Goal: Task Accomplishment & Management: Complete application form

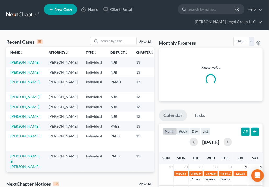
click at [17, 62] on link "[PERSON_NAME]" at bounding box center [24, 62] width 29 height 4
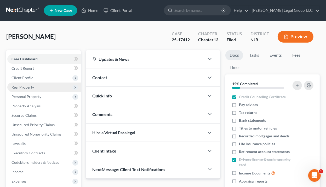
click at [33, 86] on span "Real Property" at bounding box center [22, 87] width 22 height 4
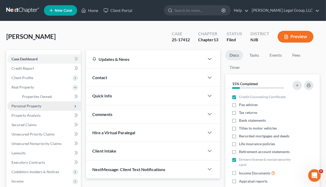
click at [34, 105] on span "Personal Property" at bounding box center [26, 106] width 30 height 4
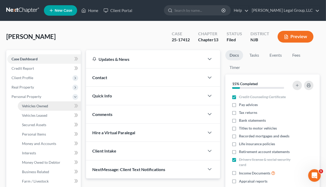
click at [39, 105] on span "Vehicles Owned" at bounding box center [35, 106] width 26 height 4
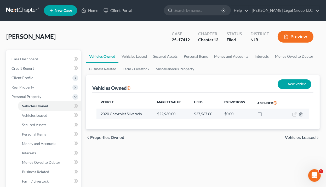
click at [269, 113] on icon "button" at bounding box center [294, 114] width 4 height 4
select select "0"
select select "6"
select select "0"
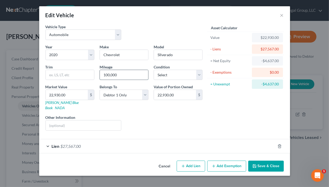
click at [112, 75] on input "100,000" at bounding box center [124, 75] width 48 height 10
type input "119,000"
click at [61, 93] on input "22,930.00" at bounding box center [67, 95] width 42 height 10
type input "2"
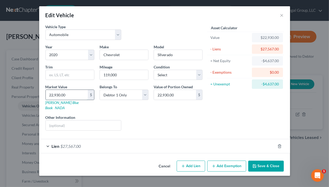
type input "2.00"
type input "20"
type input "20.00"
type input "200"
type input "200.00"
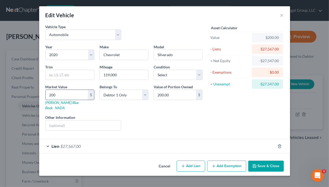
type input "2008"
type input "2,008.00"
type input "2,0083"
type input "20,083.00"
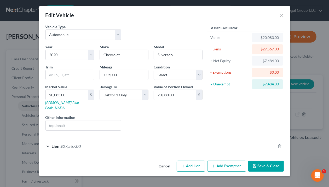
click at [172, 115] on div "Liens Select" at bounding box center [164, 123] width 81 height 16
click at [228, 162] on button "Add Exemption" at bounding box center [226, 166] width 39 height 11
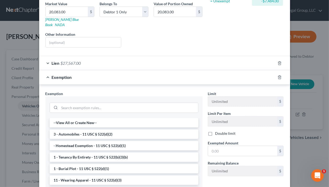
scroll to position [84, 0]
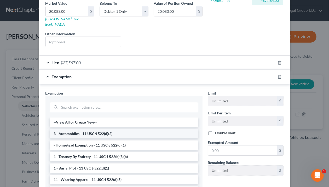
click at [109, 129] on li "3 - Automobiles - 11 USC § 522(d)(2)" at bounding box center [124, 133] width 149 height 9
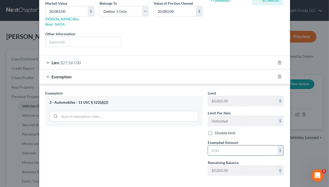
click at [226, 145] on input "text" at bounding box center [242, 150] width 69 height 10
type input "5,025.00"
click at [199, 152] on div "Exemption Set must be selected for CA. Exemption * 3 - Automobiles - 11 USC § 5…" at bounding box center [124, 135] width 162 height 90
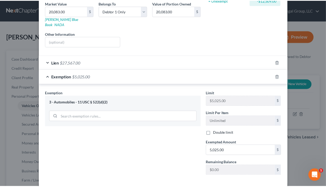
scroll to position [103, 0]
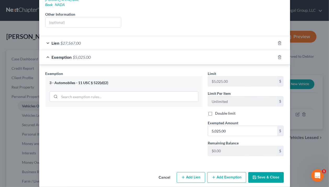
click at [255, 172] on button "Save & Close" at bounding box center [266, 177] width 36 height 11
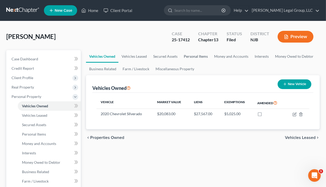
click at [195, 56] on link "Personal Items" at bounding box center [195, 56] width 30 height 13
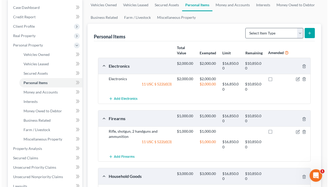
scroll to position [42, 0]
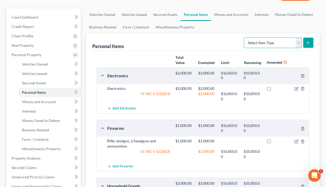
click at [269, 41] on select "Select Item Type Clothing Collectibles Of Value Electronics Firearms Household …" at bounding box center [273, 43] width 58 height 10
select select "clothing"
click at [244, 38] on select "Select Item Type Clothing Collectibles Of Value Electronics Firearms Household …" at bounding box center [273, 43] width 58 height 10
click at [269, 39] on button "submit" at bounding box center [308, 43] width 10 height 10
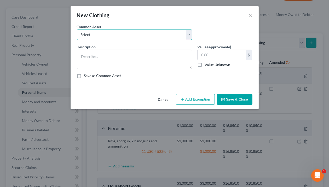
click at [121, 35] on select "Select Clothing" at bounding box center [134, 34] width 115 height 10
select select "0"
click at [77, 29] on select "Select Clothing" at bounding box center [134, 34] width 115 height 10
type textarea "Clothing"
type input "500.00"
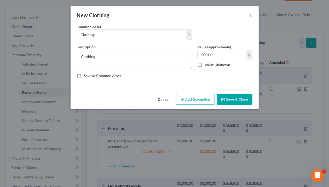
click at [197, 99] on button "Add Exemption" at bounding box center [195, 99] width 39 height 11
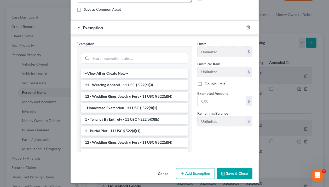
scroll to position [68, 0]
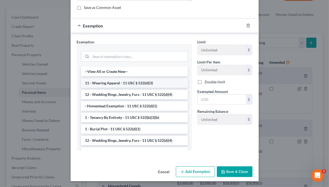
click at [145, 81] on li "11 - Wearing Apparel - 11 USC § 522(d)(3)" at bounding box center [134, 82] width 107 height 9
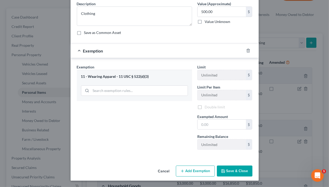
scroll to position [42, 0]
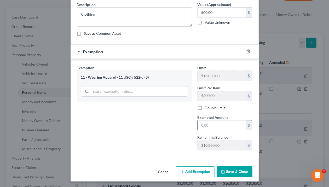
click at [220, 127] on input "text" at bounding box center [221, 125] width 48 height 10
type input "500.00"
click at [240, 169] on button "Save & Close" at bounding box center [235, 171] width 36 height 11
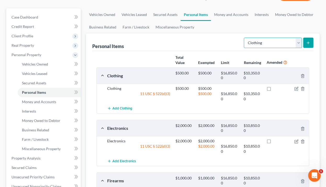
click at [269, 41] on select "Select Item Type Clothing Collectibles Of Value Electronics Firearms Household …" at bounding box center [273, 43] width 58 height 10
select select "jewelry"
click at [244, 38] on select "Select Item Type Clothing Collectibles Of Value Electronics Firearms Household …" at bounding box center [273, 43] width 58 height 10
click at [269, 42] on icon "submit" at bounding box center [308, 43] width 4 height 4
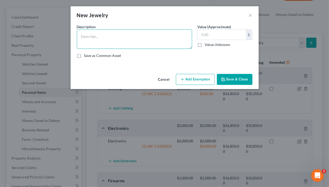
click at [118, 35] on textarea at bounding box center [134, 38] width 115 height 19
type textarea "Jewelry"
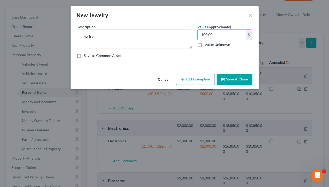
type input "100.00"
click at [183, 80] on icon "button" at bounding box center [182, 79] width 4 height 4
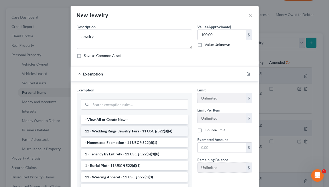
click at [127, 132] on li "12 - Wedding Rings, Jewelry, Furs - 11 USC § 522(d)(4)" at bounding box center [134, 130] width 107 height 9
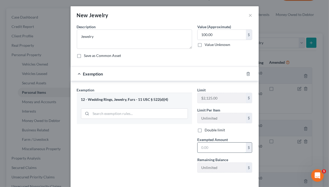
click at [215, 150] on input "text" at bounding box center [221, 148] width 48 height 10
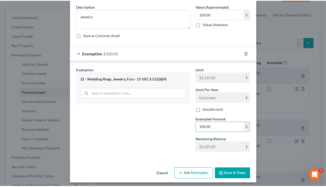
scroll to position [22, 0]
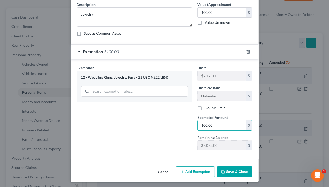
type input "100.00"
click at [234, 173] on button "Save & Close" at bounding box center [235, 171] width 36 height 11
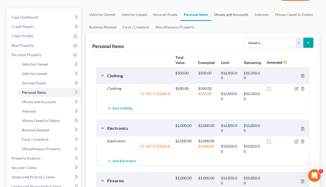
click at [230, 13] on link "Money and Accounts" at bounding box center [231, 14] width 40 height 13
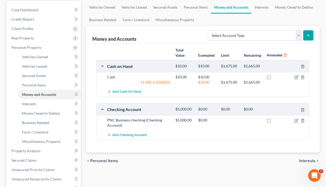
scroll to position [63, 0]
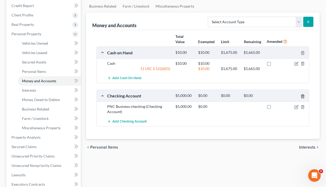
click at [269, 96] on icon "button" at bounding box center [302, 96] width 4 height 4
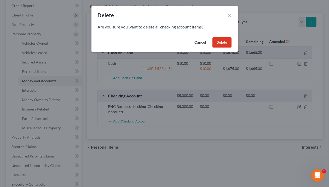
click at [220, 41] on button "Delete" at bounding box center [221, 42] width 19 height 10
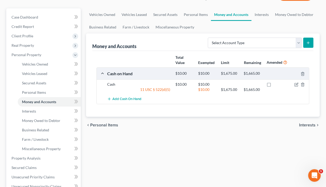
scroll to position [21, 0]
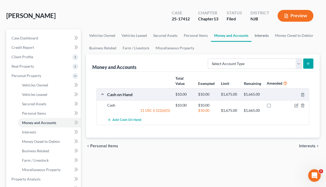
click at [259, 34] on link "Interests" at bounding box center [261, 35] width 20 height 13
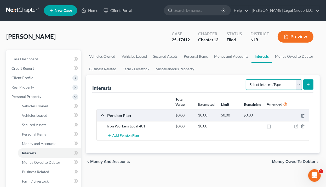
click at [269, 81] on select "Select Interest Type 401K Annuity Bond Education IRA Government Bond Government…" at bounding box center [273, 84] width 56 height 10
select select "incorporated_business"
click at [246, 79] on select "Select Interest Type 401K Annuity Bond Education IRA Government Bond Government…" at bounding box center [273, 84] width 56 height 10
click at [269, 85] on button "submit" at bounding box center [308, 84] width 10 height 10
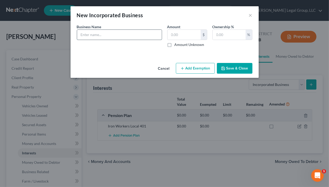
click at [110, 33] on input "text" at bounding box center [119, 35] width 85 height 10
type input "Terravova"
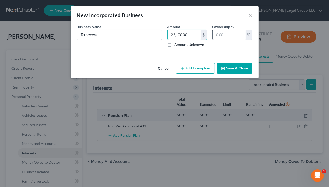
type input "22,100.00"
click at [236, 33] on input "text" at bounding box center [228, 35] width 33 height 10
type input "100.00"
click at [238, 72] on button "Save & Close" at bounding box center [235, 68] width 36 height 11
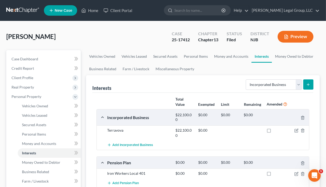
click at [261, 20] on nav "Home New Case Client Portal [PERSON_NAME] Legal Group, LLC [EMAIL_ADDRESS][DOMA…" at bounding box center [163, 10] width 326 height 21
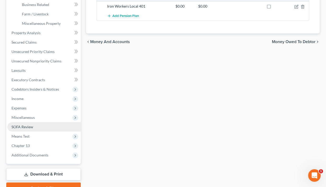
click at [38, 128] on link "SOFA Review" at bounding box center [43, 126] width 73 height 9
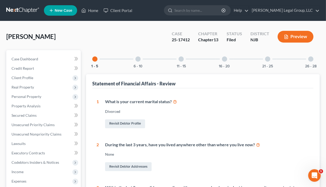
click at [269, 60] on div at bounding box center [310, 58] width 5 height 5
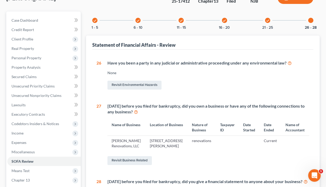
scroll to position [42, 0]
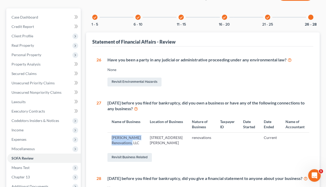
drag, startPoint x: 117, startPoint y: 148, endPoint x: 110, endPoint y: 139, distance: 11.5
click at [110, 139] on td "[PERSON_NAME] Renovations, LLC" at bounding box center [126, 140] width 38 height 15
copy td "[PERSON_NAME] Renovations, LLC"
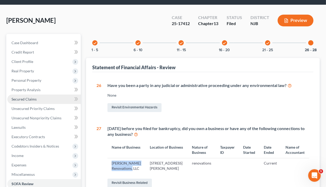
scroll to position [21, 0]
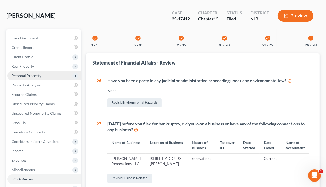
click at [38, 78] on span "Personal Property" at bounding box center [43, 75] width 73 height 9
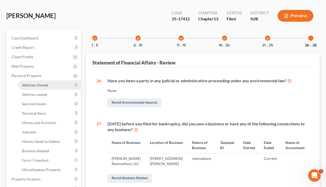
click at [34, 86] on span "Vehicles Owned" at bounding box center [35, 85] width 26 height 4
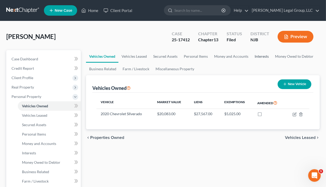
click at [259, 56] on link "Interests" at bounding box center [261, 56] width 20 height 13
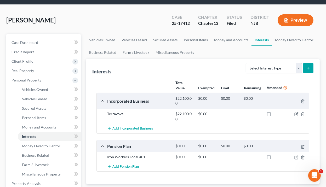
scroll to position [42, 0]
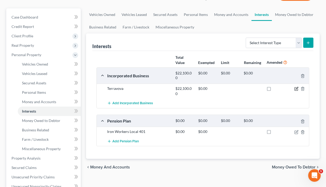
click at [269, 88] on icon "button" at bounding box center [296, 89] width 4 height 4
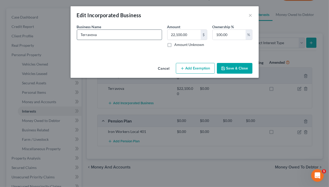
click at [95, 37] on input "Terravova" at bounding box center [119, 35] width 85 height 10
click at [95, 36] on input "Terravova" at bounding box center [119, 35] width 85 height 10
paste input "nova Renovations, LLC"
type input "[PERSON_NAME] Renovations, LLC"
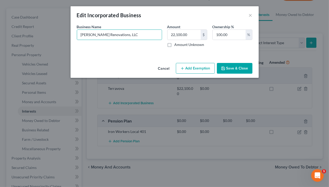
click at [225, 67] on icon "button" at bounding box center [223, 68] width 4 height 4
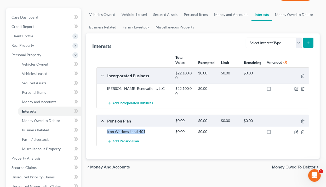
drag, startPoint x: 152, startPoint y: 131, endPoint x: 107, endPoint y: 129, distance: 45.5
click at [107, 129] on div "Iron Workers Local 401" at bounding box center [138, 131] width 68 height 5
copy div "Iron Workers Local 401"
click at [269, 132] on icon "button" at bounding box center [302, 132] width 4 height 4
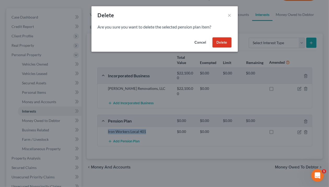
click at [222, 39] on button "Delete" at bounding box center [221, 42] width 19 height 10
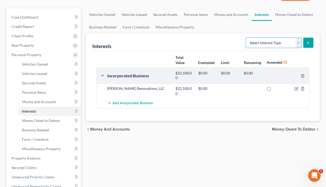
click at [269, 42] on select "Select Interest Type 401K Annuity Bond Education IRA Government Bond Government…" at bounding box center [273, 43] width 56 height 10
click at [269, 47] on select "Select Interest Type 401K Annuity Bond Education IRA Government Bond Government…" at bounding box center [273, 43] width 56 height 10
click at [269, 43] on line "submit" at bounding box center [308, 43] width 2 height 0
click at [269, 42] on select "Select Interest Type 401K Annuity Bond Education IRA Government Bond Government…" at bounding box center [273, 43] width 56 height 10
select select "401k"
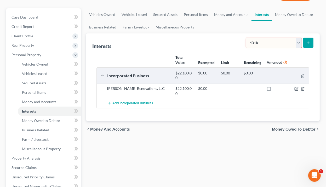
click at [246, 38] on select "Select Interest Type 401K Annuity Bond Education IRA Government Bond Government…" at bounding box center [273, 43] width 56 height 10
click at [269, 44] on icon "submit" at bounding box center [308, 43] width 4 height 4
click at [269, 43] on icon "submit" at bounding box center [308, 43] width 4 height 4
click at [37, 103] on span "Money and Accounts" at bounding box center [39, 101] width 34 height 4
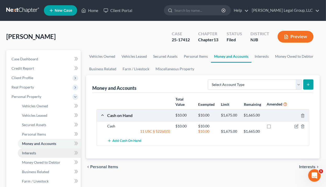
click at [33, 152] on span "Interests" at bounding box center [29, 153] width 14 height 4
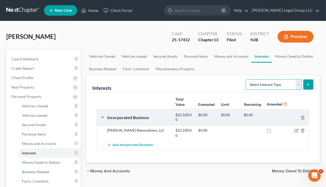
click at [269, 84] on select "Select Interest Type 401K Annuity Bond Education IRA Government Bond Government…" at bounding box center [273, 84] width 56 height 10
select select "401k"
click at [246, 79] on select "Select Interest Type 401K Annuity Bond Education IRA Government Bond Government…" at bounding box center [273, 84] width 56 height 10
click at [269, 86] on icon "submit" at bounding box center [308, 84] width 4 height 4
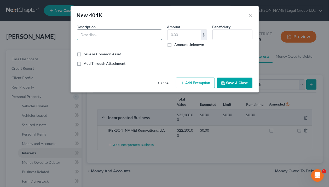
click at [135, 39] on input "text" at bounding box center [119, 35] width 85 height 10
paste input "Iron Workers Local 401"
type input "Iron Workers Local 401"
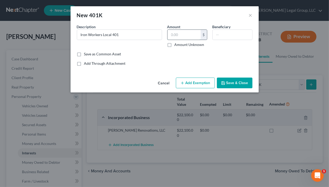
click at [186, 36] on input "text" at bounding box center [183, 35] width 33 height 10
type input "4,000.00"
click at [202, 82] on button "Add Exemption" at bounding box center [195, 83] width 39 height 11
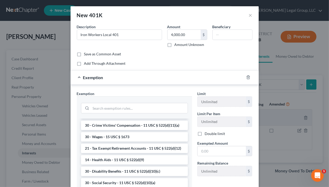
scroll to position [253, 0]
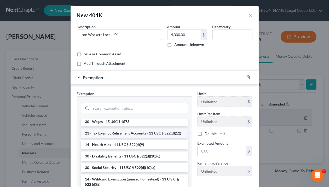
click at [150, 138] on li "21 - Tax Exempt Retirement Accounts - 11 USC § 522(d)(12)" at bounding box center [134, 132] width 107 height 9
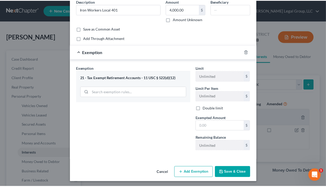
scroll to position [26, 0]
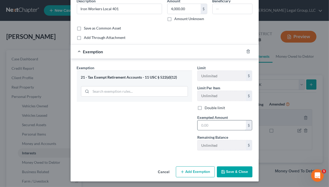
click at [203, 127] on input "text" at bounding box center [221, 125] width 48 height 10
type input "4,000.00"
click at [226, 169] on button "Save & Close" at bounding box center [235, 171] width 36 height 11
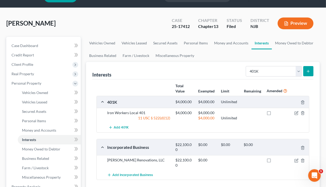
scroll to position [21, 0]
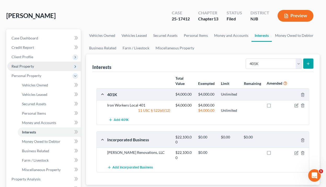
click at [30, 68] on span "Real Property" at bounding box center [43, 66] width 73 height 9
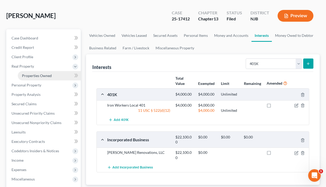
click at [36, 75] on span "Properties Owned" at bounding box center [37, 75] width 30 height 4
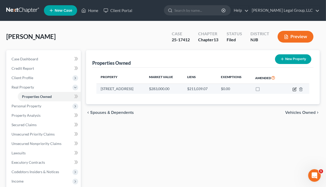
click at [269, 90] on icon "button" at bounding box center [294, 89] width 4 height 4
select select "33"
select select "3"
select select "0"
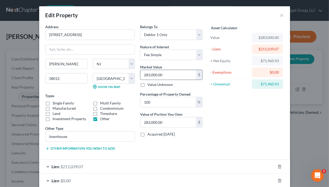
click at [169, 74] on input "283,000.00" at bounding box center [168, 75] width 56 height 10
type input "2"
type input "2.00"
type input "24"
type input "24.00"
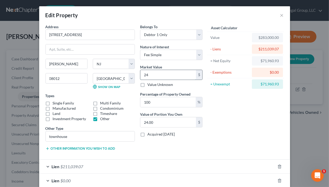
type input "245"
type input "245.00"
type input "2450"
type input "2,450.00"
type input "2,4500"
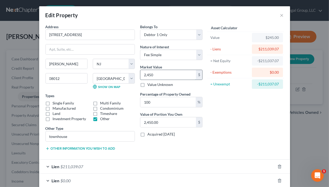
type input "24,500.00"
type input "24,5000"
type input "245,000.00"
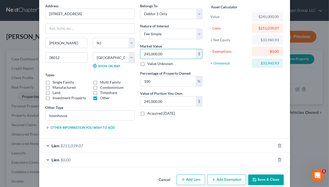
scroll to position [29, 0]
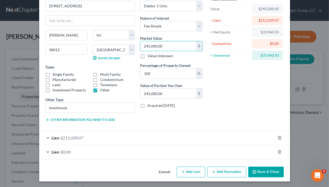
type input "245,000.00"
click at [225, 170] on button "Add Exemption" at bounding box center [226, 172] width 39 height 11
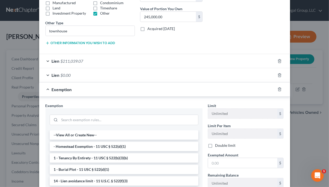
scroll to position [133, 0]
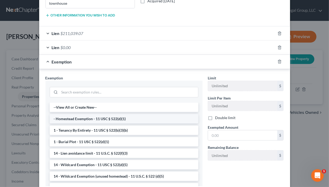
click at [135, 120] on li "- Homestead Exemption - 11 USC § 522(d)(1)" at bounding box center [124, 118] width 149 height 9
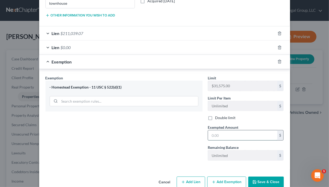
click at [224, 132] on input "text" at bounding box center [242, 135] width 69 height 10
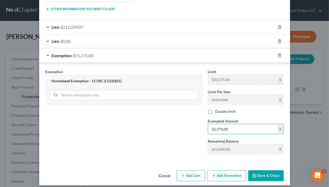
scroll to position [143, 0]
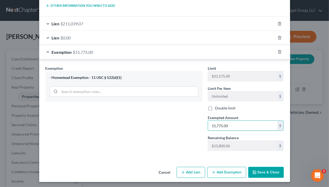
type input "15,775.00"
click at [263, 172] on button "Save & Close" at bounding box center [266, 172] width 36 height 11
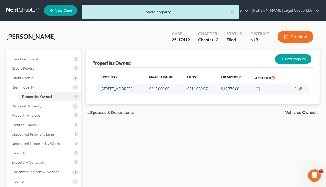
click at [269, 88] on icon "button" at bounding box center [294, 88] width 2 height 2
select select "33"
select select "3"
select select "0"
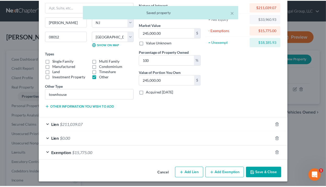
scroll to position [43, 0]
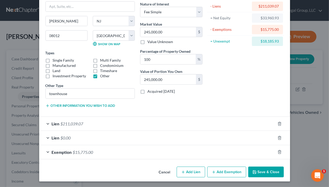
click at [269, 172] on button "Save & Close" at bounding box center [266, 172] width 36 height 11
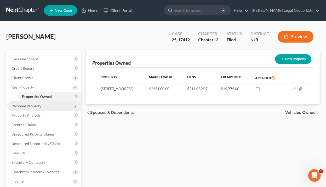
click at [43, 105] on span "Personal Property" at bounding box center [43, 105] width 73 height 9
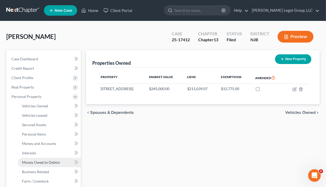
click at [38, 163] on span "Money Owed to Debtor" at bounding box center [41, 162] width 38 height 4
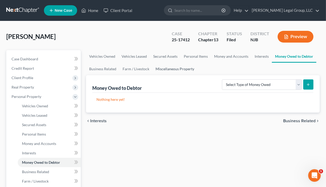
click at [163, 69] on link "Miscellaneous Property" at bounding box center [174, 69] width 45 height 13
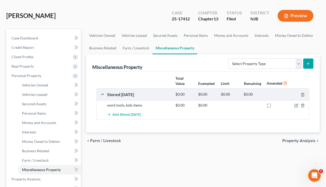
scroll to position [42, 0]
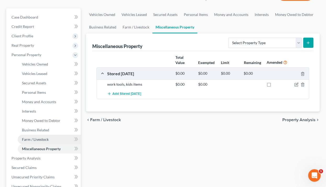
click at [47, 139] on span "Farm / Livestock" at bounding box center [35, 139] width 27 height 4
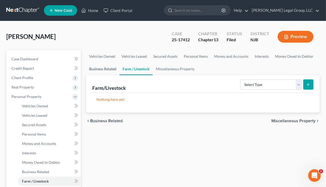
click at [107, 68] on link "Business Related" at bounding box center [102, 69] width 33 height 13
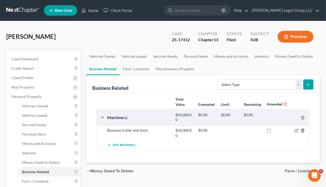
click at [269, 129] on icon "button" at bounding box center [302, 130] width 4 height 4
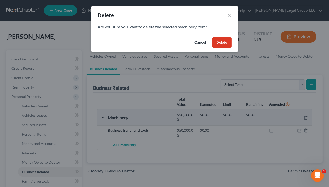
click at [225, 44] on button "Delete" at bounding box center [221, 42] width 19 height 10
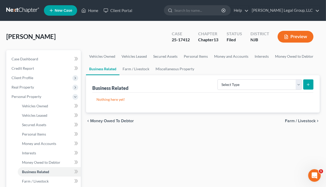
click at [269, 34] on button "Preview" at bounding box center [295, 37] width 36 height 12
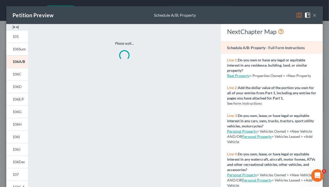
click at [269, 14] on img at bounding box center [299, 15] width 6 height 6
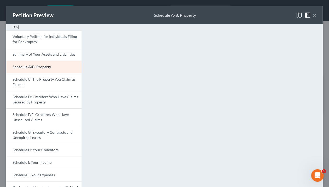
click at [269, 14] on button "×" at bounding box center [314, 15] width 4 height 6
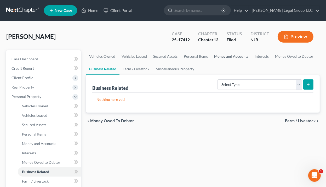
click at [222, 55] on link "Money and Accounts" at bounding box center [231, 56] width 40 height 13
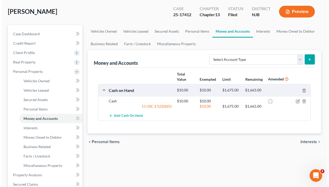
scroll to position [63, 0]
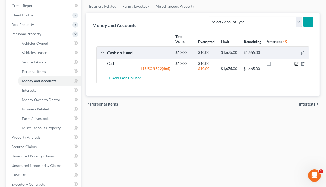
click at [269, 63] on icon "button" at bounding box center [296, 63] width 2 height 2
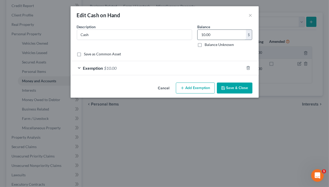
click at [208, 36] on input "10.00" at bounding box center [221, 35] width 48 height 10
type input "200.00"
click at [107, 69] on span "$10.00" at bounding box center [110, 68] width 13 height 5
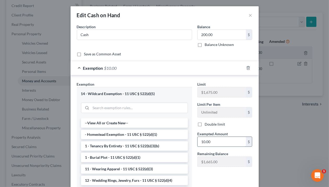
click at [209, 137] on input "10.00" at bounding box center [221, 142] width 48 height 10
type input "200.00"
click at [257, 126] on div "Edit Cash on Hand × An exemption set must first be selected from the Filing Inf…" at bounding box center [164, 93] width 329 height 187
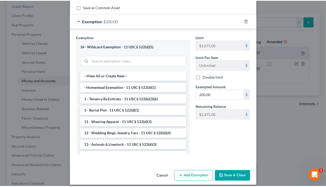
scroll to position [51, 0]
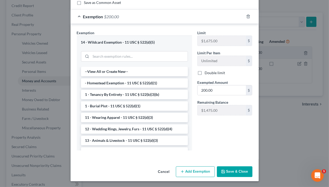
click at [241, 174] on button "Save & Close" at bounding box center [235, 171] width 36 height 11
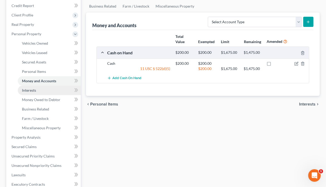
click at [29, 90] on span "Interests" at bounding box center [29, 90] width 14 height 4
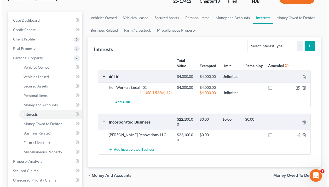
scroll to position [42, 0]
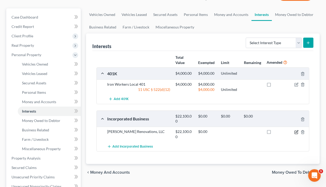
click at [269, 131] on icon "button" at bounding box center [296, 131] width 2 height 2
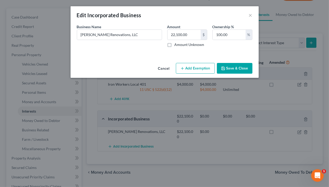
click at [192, 68] on button "Add Exemption" at bounding box center [195, 68] width 39 height 11
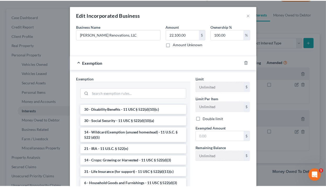
scroll to position [292, 0]
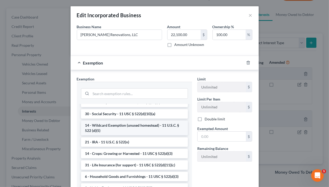
click at [146, 135] on li "14 - Wildcard Exemption (unused homestead) - 11 U.S.C. § 522 (d)(5)" at bounding box center [134, 128] width 107 height 15
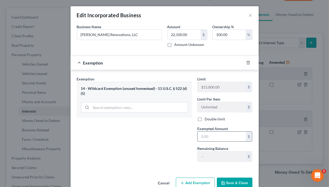
click at [206, 138] on input "text" at bounding box center [221, 137] width 48 height 10
type input "17,275.00"
click at [226, 179] on button "Save & Close" at bounding box center [235, 183] width 36 height 11
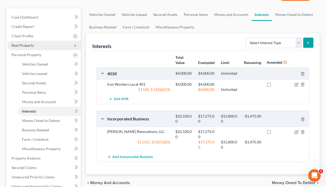
click at [39, 47] on span "Real Property" at bounding box center [43, 45] width 73 height 9
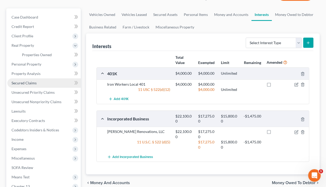
click at [38, 84] on link "Secured Claims" at bounding box center [43, 82] width 73 height 9
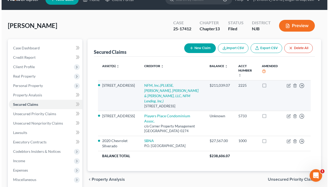
scroll to position [21, 0]
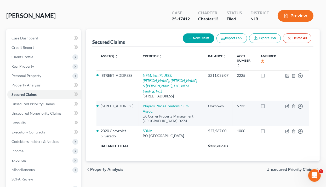
click at [269, 102] on td "Move to E Move to F Move to G Move to Notice Only" at bounding box center [295, 113] width 28 height 25
click at [269, 104] on icon "button" at bounding box center [287, 106] width 4 height 4
select select "3"
select select "12"
select select "0"
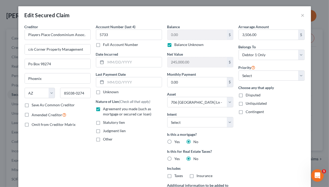
click at [174, 45] on label "Balance Unknown" at bounding box center [188, 44] width 29 height 5
click at [176, 45] on input "Balance Unknown" at bounding box center [177, 43] width 3 height 3
checkbox input "false"
click at [168, 32] on input "0.00" at bounding box center [196, 35] width 59 height 10
click at [173, 35] on input "3,000.00" at bounding box center [196, 35] width 59 height 10
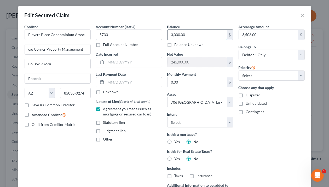
click at [173, 35] on input "3,000.00" at bounding box center [196, 35] width 59 height 10
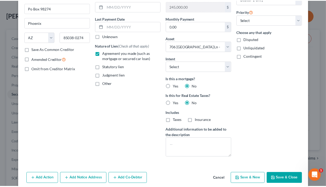
scroll to position [63, 0]
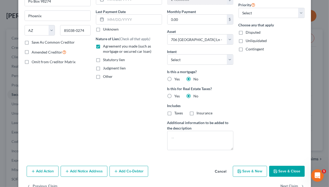
type input "3,506.00"
click at [269, 169] on button "Save & Close" at bounding box center [287, 171] width 36 height 11
select select
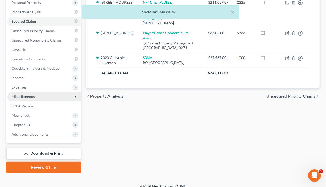
scroll to position [99, 0]
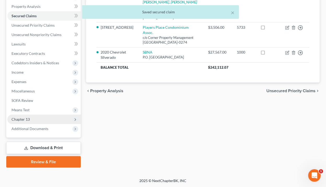
click at [32, 119] on span "Chapter 13" at bounding box center [43, 119] width 73 height 9
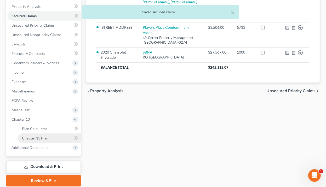
click at [36, 138] on span "Chapter 13 Plan" at bounding box center [35, 138] width 26 height 4
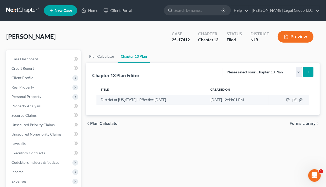
click at [269, 101] on icon "button" at bounding box center [294, 100] width 4 height 4
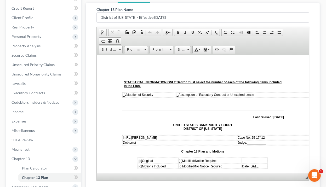
scroll to position [118, 0]
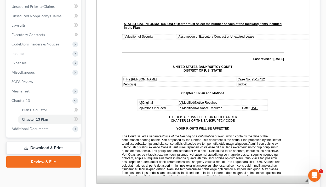
drag, startPoint x: 306, startPoint y: 118, endPoint x: 312, endPoint y: 167, distance: 48.7
click at [269, 167] on div "Chapter 13 Plan Name District of [US_STATE] - Effective [DATE] Rich Text Editor…" at bounding box center [202, 66] width 221 height 245
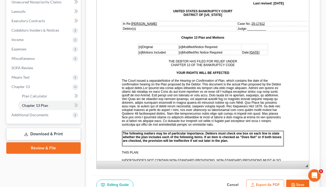
scroll to position [175, 0]
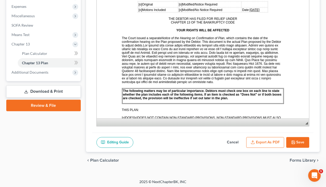
click at [232, 141] on button "Cancel" at bounding box center [232, 142] width 23 height 11
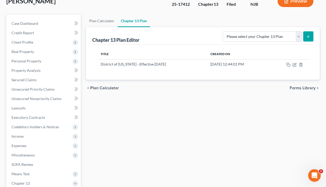
scroll to position [35, 0]
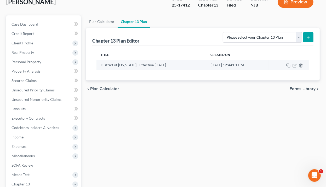
click at [269, 66] on td at bounding box center [288, 65] width 40 height 10
click at [269, 65] on rect "button" at bounding box center [288, 66] width 2 height 2
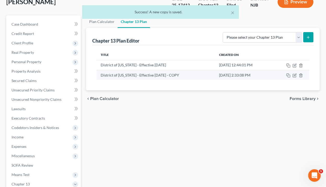
click at [269, 77] on td at bounding box center [290, 75] width 37 height 10
click at [269, 76] on icon "button" at bounding box center [294, 75] width 4 height 4
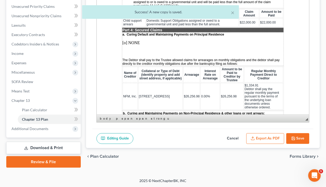
scroll to position [584, 0]
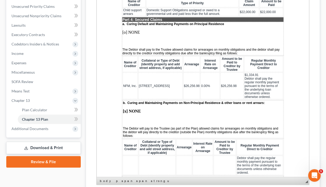
drag, startPoint x: 306, startPoint y: 119, endPoint x: 312, endPoint y: 168, distance: 49.7
click at [269, 168] on div "Chapter 13 Plan Name District of [US_STATE] - Effective [DATE] - COPY Rich Text…" at bounding box center [202, 67] width 221 height 247
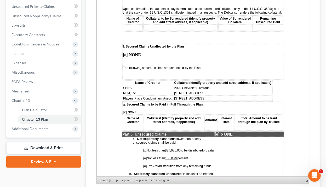
scroll to position [939, 0]
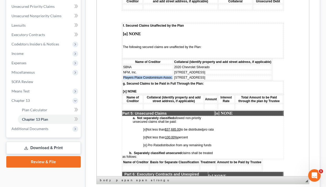
drag, startPoint x: 122, startPoint y: 56, endPoint x: 172, endPoint y: 57, distance: 49.1
click at [172, 76] on span "Players Place Condominium Assoc." at bounding box center [147, 78] width 49 height 4
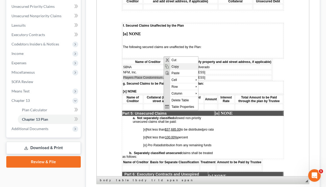
click at [175, 67] on span "Copy" at bounding box center [184, 66] width 28 height 7
copy span "Players Place Condominium Assoc."
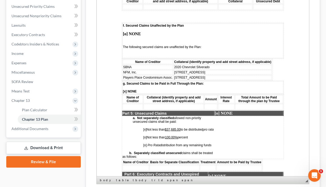
click at [136, 104] on td at bounding box center [132, 107] width 20 height 6
paste body
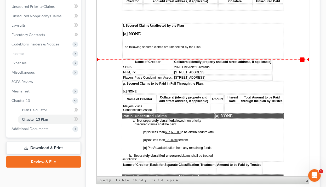
click at [192, 76] on span "[STREET_ADDRESS]" at bounding box center [189, 78] width 31 height 4
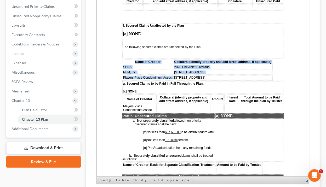
click at [192, 76] on span "[STREET_ADDRESS]" at bounding box center [189, 78] width 31 height 4
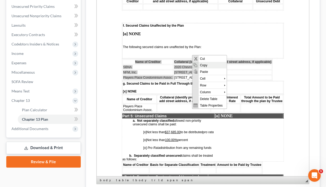
click at [204, 64] on span "Copy" at bounding box center [212, 65] width 28 height 7
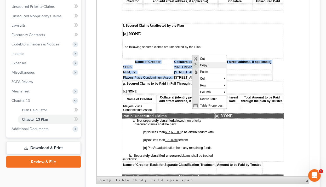
copy table "Name of Creditor Collateral (identify property and add street address, if appli…"
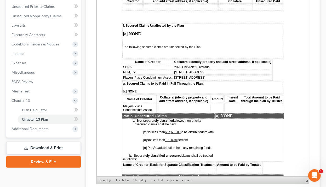
click at [169, 104] on td at bounding box center [184, 108] width 54 height 8
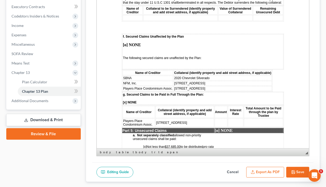
scroll to position [899, 0]
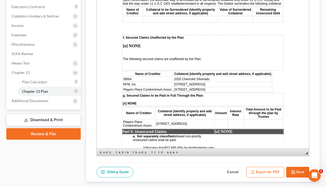
click at [217, 120] on td at bounding box center [220, 124] width 13 height 8
click at [211, 120] on td "3506.00" at bounding box center [218, 124] width 15 height 8
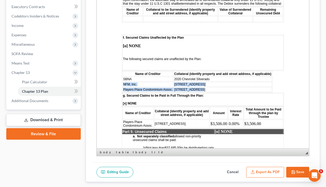
drag, startPoint x: 202, startPoint y: 68, endPoint x: 122, endPoint y: 64, distance: 80.3
click at [122, 71] on table "Name of Creditor Collateral (identify property and add street address, if appli…" at bounding box center [196, 82] width 151 height 22
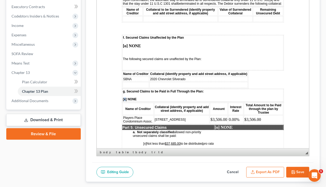
click at [124, 97] on span "[x] NONE" at bounding box center [129, 99] width 14 height 4
click at [269, 174] on button "Save" at bounding box center [297, 172] width 23 height 11
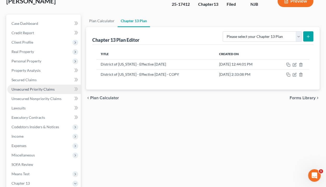
scroll to position [35, 0]
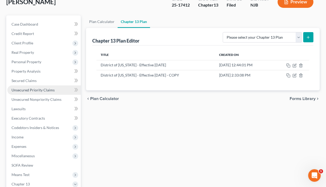
click at [38, 88] on span "Unsecured Priority Claims" at bounding box center [32, 90] width 43 height 4
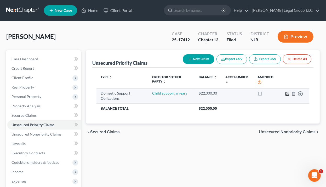
click at [269, 92] on icon "button" at bounding box center [287, 94] width 4 height 4
select select "0"
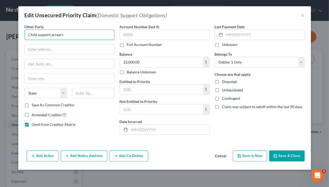
click at [49, 36] on input "Child support arrears" at bounding box center [70, 34] width 90 height 10
type input "[PERSON_NAME]"
type input "[STREET_ADDRESS]"
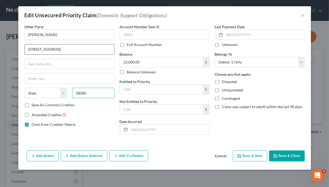
type input "08080"
type input "[PERSON_NAME]"
select select "33"
click at [69, 47] on input "[STREET_ADDRESS]" at bounding box center [69, 49] width 89 height 10
click at [143, 86] on input "text" at bounding box center [161, 90] width 83 height 10
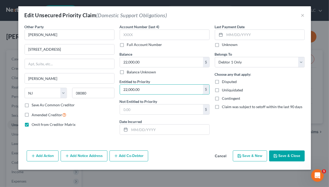
type input "22,000.00"
click at [269, 155] on button "Save & Close" at bounding box center [287, 155] width 36 height 11
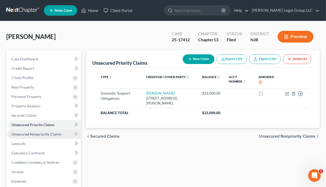
click at [32, 131] on link "Unsecured Nonpriority Claims" at bounding box center [43, 133] width 73 height 9
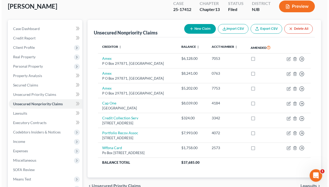
scroll to position [21, 0]
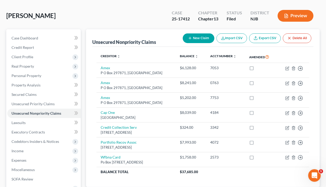
click at [197, 38] on button "New Claim" at bounding box center [198, 38] width 32 height 10
select select "0"
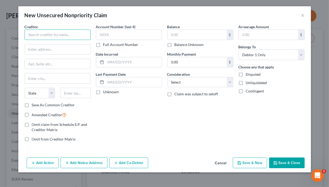
click at [58, 38] on input "text" at bounding box center [58, 34] width 66 height 10
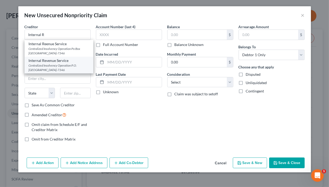
click at [72, 61] on div "Internal Revenue Service" at bounding box center [59, 60] width 60 height 5
type input "Internal Revenue Service"
type input "Centralized Insolvency Operation"
type input "P.O. Box 7346"
type input "[GEOGRAPHIC_DATA]"
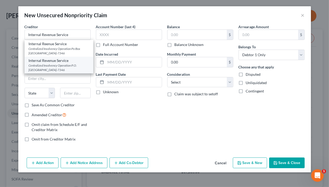
select select "39"
type input "19101-7346"
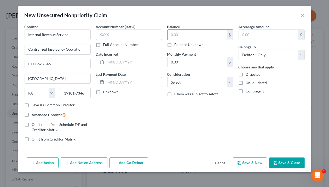
click at [216, 38] on input "text" at bounding box center [196, 35] width 59 height 10
type input "0.00"
click at [262, 37] on input "text" at bounding box center [268, 35] width 59 height 10
click at [269, 160] on button "Save & Close" at bounding box center [287, 162] width 36 height 11
type input "0"
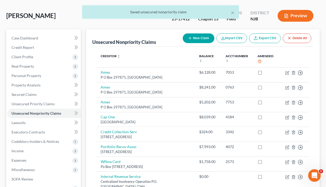
click at [198, 36] on button "New Claim" at bounding box center [198, 38] width 32 height 10
select select "0"
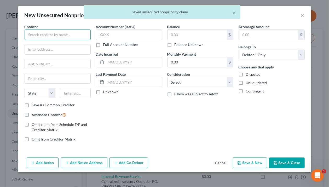
click at [56, 32] on input "text" at bounding box center [58, 34] width 66 height 10
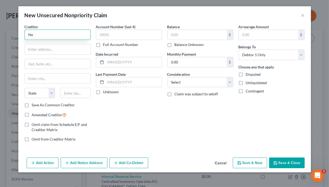
type input "N"
type input "n"
type input "S"
type input "D"
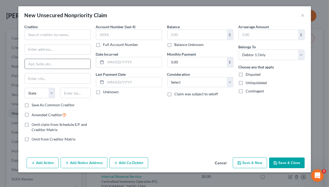
click at [56, 67] on input "text" at bounding box center [58, 64] width 66 height 10
paste input "PO Box 245"
type input "PO Box 245"
click at [68, 89] on input "text" at bounding box center [75, 93] width 31 height 10
paste input "08695-0245"
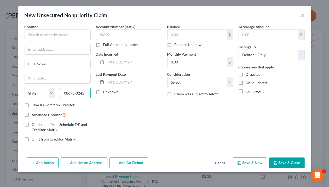
drag, startPoint x: 84, startPoint y: 93, endPoint x: 74, endPoint y: 93, distance: 10.5
click at [74, 93] on input "08695-0245" at bounding box center [75, 93] width 31 height 10
type input "08695"
drag, startPoint x: 79, startPoint y: 63, endPoint x: 79, endPoint y: 52, distance: 10.4
click at [79, 63] on input "PO Box 245" at bounding box center [58, 64] width 66 height 10
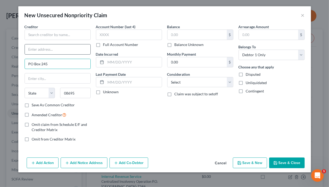
type input "[GEOGRAPHIC_DATA]"
select select "33"
click at [79, 49] on input "text" at bounding box center [58, 49] width 66 height 10
click at [85, 94] on input "08695" at bounding box center [75, 93] width 31 height 10
click at [71, 93] on input "08695" at bounding box center [75, 93] width 31 height 10
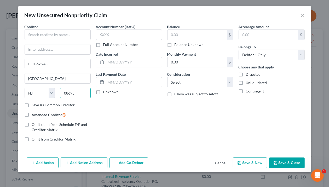
click at [71, 93] on input "08695" at bounding box center [75, 93] width 31 height 10
paste input "-0245"
type input "08695-0245"
click at [47, 36] on input "text" at bounding box center [58, 34] width 66 height 10
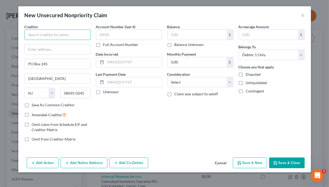
paste input "State of [US_STATE] Division of Taxation Bankruptcy Unit"
type input "State of [US_STATE] Division of Taxation Bankruptcy Unit"
click at [44, 49] on input "text" at bounding box center [58, 49] width 66 height 10
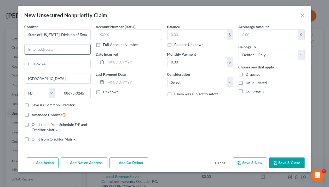
paste input "State of [US_STATE] Division of Taxation Bankruptcy Unit"
type input "State of [US_STATE] Division of Taxation Bankruptcy Unit"
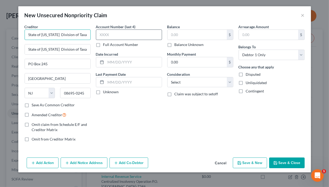
scroll to position [0, 33]
drag, startPoint x: 62, startPoint y: 34, endPoint x: 103, endPoint y: 36, distance: 41.5
click at [103, 36] on div "Creditor * State of [US_STATE] Division of Taxation Bankruptcy Unit State of [U…" at bounding box center [164, 85] width 285 height 122
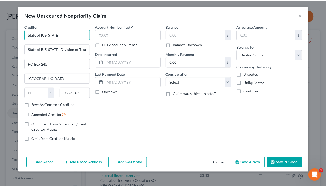
scroll to position [0, 0]
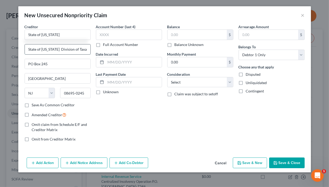
type input "State of [US_STATE]"
drag, startPoint x: 62, startPoint y: 49, endPoint x: 8, endPoint y: 46, distance: 53.6
click at [8, 46] on div "New Unsecured Nonpriority Claim × Creditor * State of [US_STATE] State of [US_S…" at bounding box center [164, 93] width 329 height 187
click at [60, 49] on input "Division of Taxation Bankruptcy Unit" at bounding box center [58, 49] width 66 height 10
click at [28, 48] on input "Division of Taxation - Bankruptcy Unit" at bounding box center [58, 49] width 66 height 10
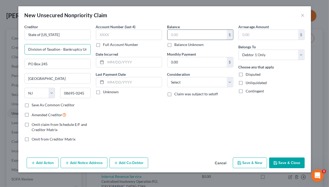
type input "Division of Taxation - Bankruptcy Unit"
click at [192, 37] on input "text" at bounding box center [196, 35] width 59 height 10
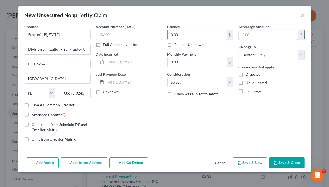
type input "0.00"
click at [241, 33] on input "text" at bounding box center [268, 35] width 59 height 10
click at [269, 163] on button "Save & Close" at bounding box center [287, 162] width 36 height 11
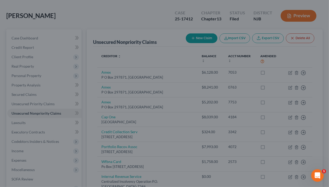
type input "0"
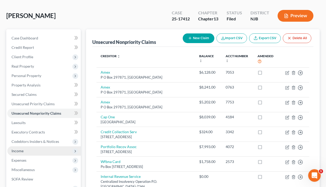
scroll to position [42, 0]
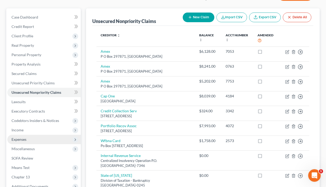
click at [31, 138] on span "Expenses" at bounding box center [43, 139] width 73 height 9
click at [37, 139] on span "Expenses" at bounding box center [43, 139] width 73 height 9
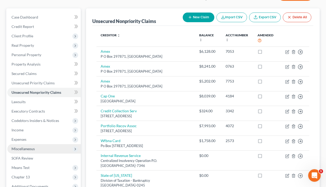
click at [34, 148] on span "Miscellaneous" at bounding box center [43, 148] width 73 height 9
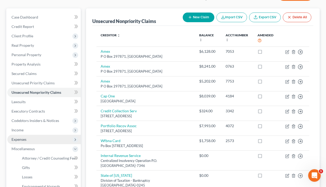
click at [33, 141] on span "Expenses" at bounding box center [43, 139] width 73 height 9
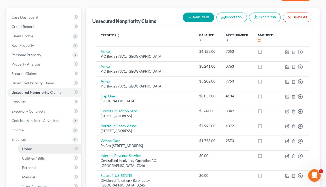
click at [33, 151] on link "Home" at bounding box center [49, 148] width 63 height 9
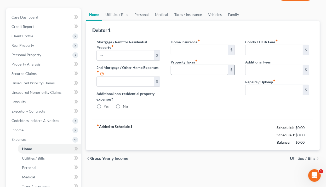
type input "1,334.91"
type input "0.00"
radio input "true"
type input "0.00"
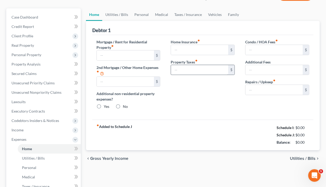
type input "350.00"
type input "0.00"
type input "200.00"
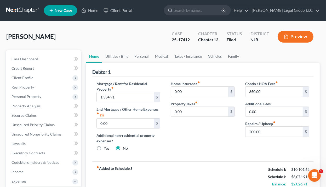
click at [269, 33] on button "Preview" at bounding box center [295, 37] width 36 height 12
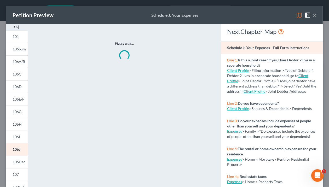
click at [269, 15] on img at bounding box center [299, 15] width 6 height 6
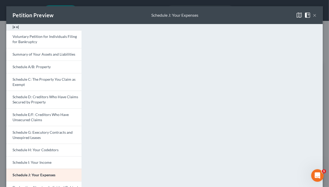
click at [269, 15] on button "×" at bounding box center [314, 15] width 4 height 6
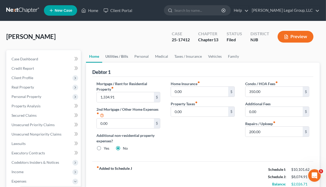
click at [116, 56] on link "Utilities / Bills" at bounding box center [116, 56] width 29 height 13
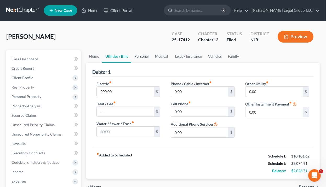
click at [140, 57] on link "Personal" at bounding box center [141, 56] width 21 height 13
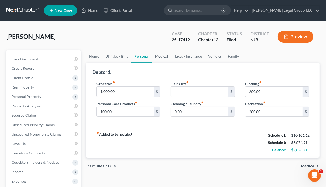
click at [161, 58] on link "Medical" at bounding box center [161, 56] width 19 height 13
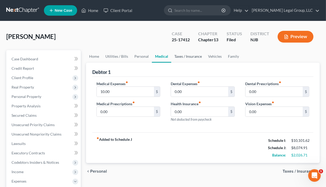
click at [189, 56] on link "Taxes / Insurance" at bounding box center [188, 56] width 34 height 13
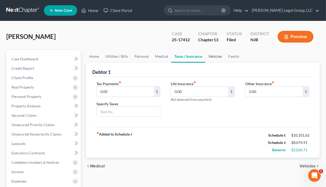
click at [216, 54] on link "Vehicles" at bounding box center [215, 56] width 20 height 13
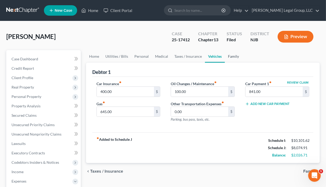
click at [234, 55] on link "Family" at bounding box center [233, 56] width 17 height 13
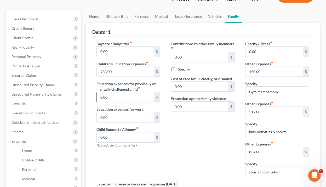
scroll to position [42, 0]
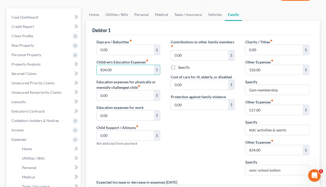
type input "834.00"
click at [202, 134] on div "Contributions to other family members fiber_manual_record 0.00 $ Specify Cost o…" at bounding box center [202, 109] width 74 height 140
click at [269, 128] on input "kids' activities & sports" at bounding box center [276, 130] width 63 height 10
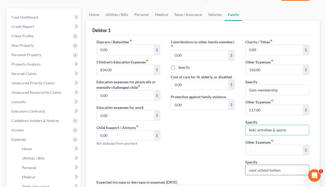
click at [259, 170] on input "sons' school tuition" at bounding box center [276, 170] width 63 height 10
click at [216, 150] on div "Contributions to other family members fiber_manual_record 0.00 $ Specify Cost o…" at bounding box center [202, 109] width 74 height 140
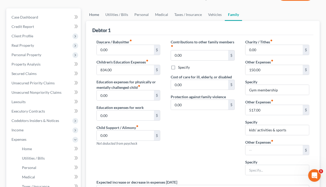
click at [97, 15] on link "Home" at bounding box center [94, 14] width 16 height 13
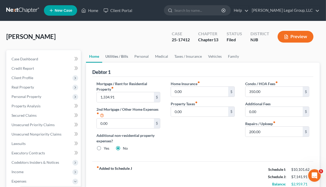
click at [121, 57] on link "Utilities / Bills" at bounding box center [116, 56] width 29 height 13
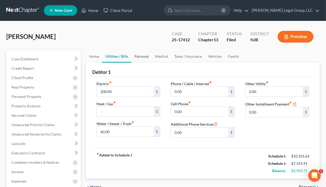
click at [136, 57] on link "Personal" at bounding box center [141, 56] width 21 height 13
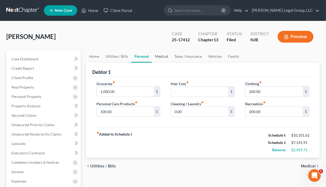
click at [155, 56] on link "Medical" at bounding box center [161, 56] width 19 height 13
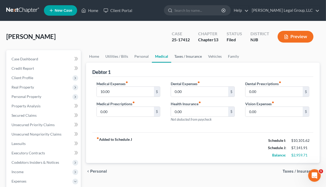
click at [181, 56] on link "Taxes / Insurance" at bounding box center [188, 56] width 34 height 13
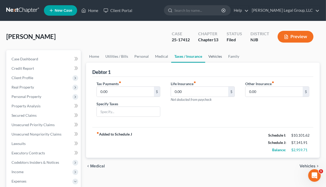
click at [217, 55] on link "Vehicles" at bounding box center [215, 56] width 20 height 13
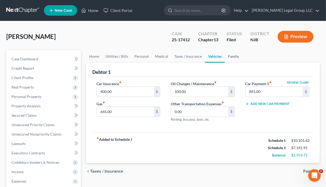
click at [234, 56] on link "Family" at bounding box center [233, 56] width 17 height 13
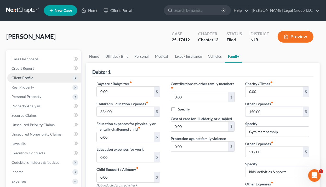
click at [33, 79] on span "Client Profile" at bounding box center [43, 77] width 73 height 9
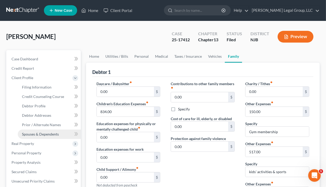
click at [39, 133] on span "Spouses & Dependents" at bounding box center [40, 134] width 37 height 4
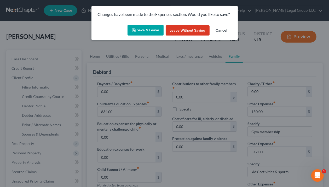
click at [142, 29] on button "Save & Leave" at bounding box center [145, 30] width 36 height 11
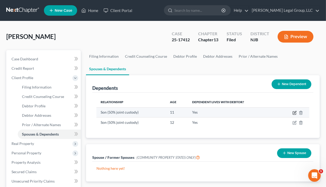
click at [269, 112] on icon "button" at bounding box center [294, 112] width 2 height 2
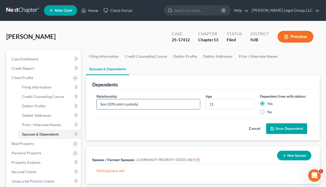
drag, startPoint x: 134, startPoint y: 105, endPoint x: 107, endPoint y: 105, distance: 26.9
click at [107, 105] on input "Son (50% joint custody)" at bounding box center [148, 104] width 103 height 10
type input "Son"
click at [269, 129] on button "Save Dependent" at bounding box center [286, 128] width 41 height 11
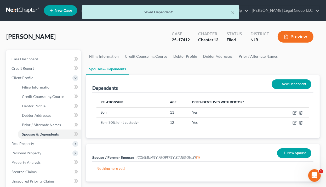
click at [119, 70] on link "Spouses & Dependents" at bounding box center [107, 69] width 43 height 13
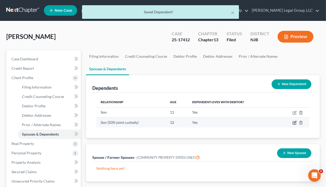
click at [269, 124] on icon "button" at bounding box center [294, 123] width 4 height 4
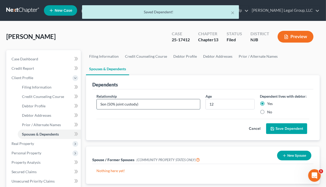
drag, startPoint x: 152, startPoint y: 103, endPoint x: 107, endPoint y: 103, distance: 45.4
click at [107, 103] on input "Son (50% joint custody)" at bounding box center [148, 104] width 103 height 10
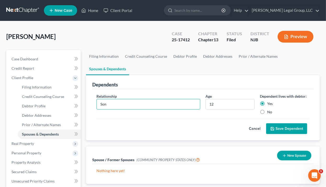
type input "Son"
click at [269, 126] on button "Save Dependent" at bounding box center [286, 128] width 41 height 11
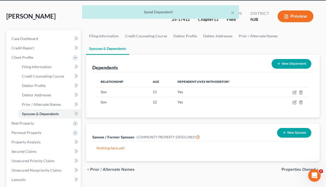
scroll to position [104, 0]
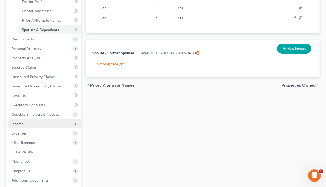
click at [35, 121] on span "Income" at bounding box center [43, 123] width 73 height 9
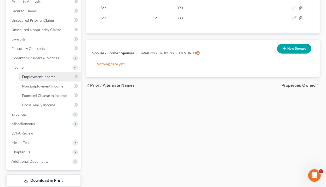
click at [46, 72] on link "Employment Income" at bounding box center [49, 76] width 63 height 9
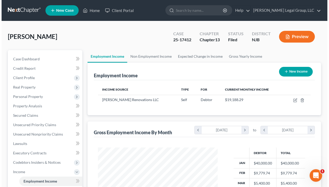
scroll to position [93, 130]
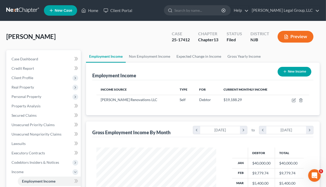
click at [269, 36] on button "Preview" at bounding box center [295, 37] width 36 height 12
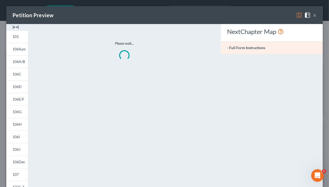
scroll to position [93, 131]
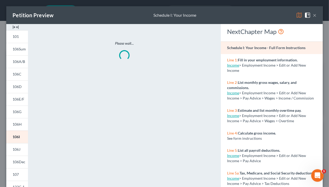
click at [269, 15] on img at bounding box center [299, 15] width 6 height 6
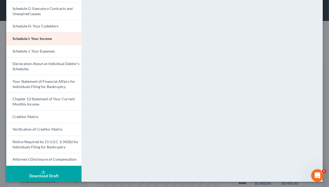
scroll to position [124, 0]
click at [46, 52] on span "Schedule J: Your Expenses" at bounding box center [34, 51] width 42 height 4
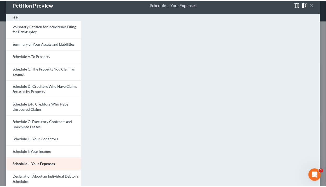
scroll to position [0, 0]
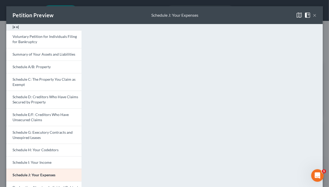
click at [269, 16] on div "Petition Preview Schedule J: Your Expenses ×" at bounding box center [164, 15] width 316 height 18
click at [269, 16] on button "×" at bounding box center [314, 15] width 4 height 6
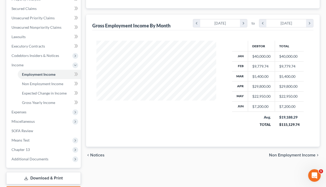
scroll to position [125, 0]
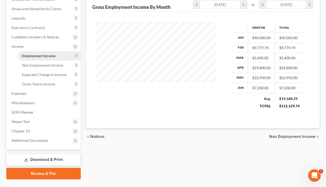
click at [40, 55] on span "Employment Income" at bounding box center [38, 56] width 33 height 4
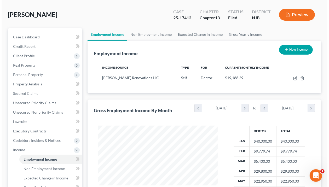
scroll to position [21, 0]
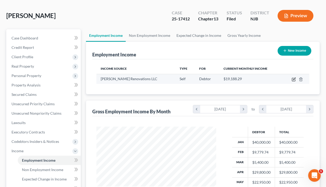
click at [269, 78] on icon "button" at bounding box center [294, 79] width 2 height 2
select select "1"
select select "33"
select select "0"
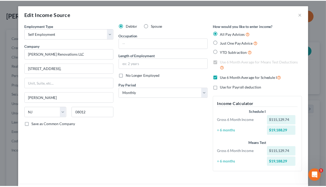
scroll to position [0, 0]
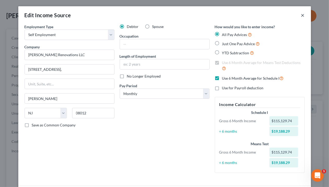
click at [269, 16] on button "×" at bounding box center [303, 15] width 4 height 6
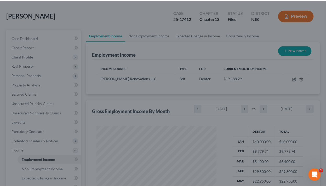
scroll to position [93, 130]
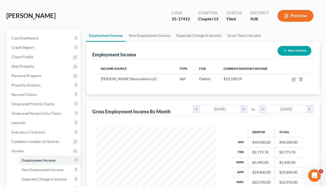
click at [269, 14] on button "Preview" at bounding box center [295, 16] width 36 height 12
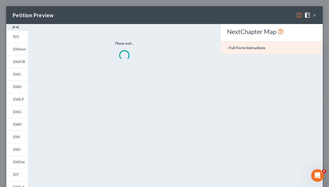
scroll to position [93, 131]
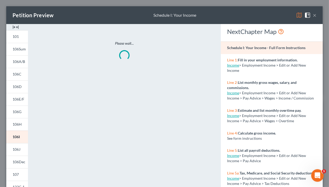
click at [269, 13] on img at bounding box center [299, 15] width 6 height 6
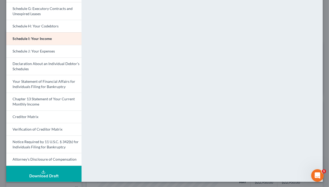
scroll to position [124, 0]
click at [31, 52] on span "Schedule J: Your Expenses" at bounding box center [34, 51] width 42 height 4
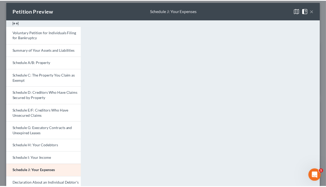
scroll to position [0, 0]
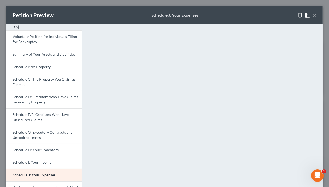
click at [269, 15] on button "×" at bounding box center [314, 15] width 4 height 6
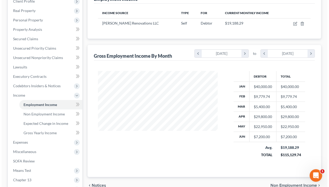
scroll to position [12, 0]
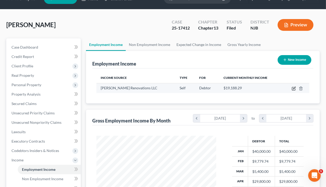
click at [269, 87] on icon "button" at bounding box center [293, 88] width 4 height 4
select select "1"
select select "33"
select select "0"
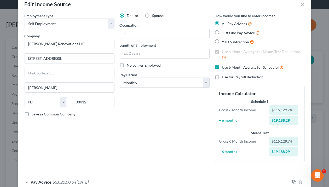
scroll to position [21, 0]
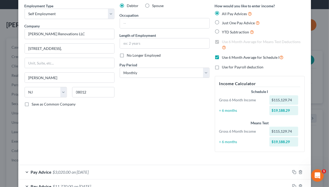
click at [222, 57] on label "Use 6 Month Average for Schedule I" at bounding box center [253, 57] width 62 height 6
click at [224, 57] on input "Use 6 Month Average for Schedule I" at bounding box center [225, 55] width 3 height 3
checkbox input "false"
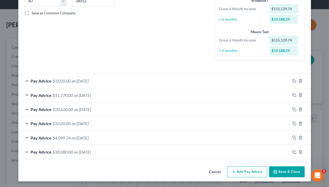
scroll to position [102, 0]
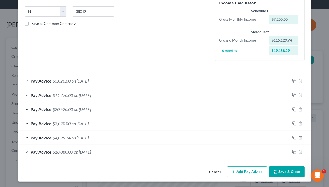
click at [247, 174] on button "Add Pay Advice" at bounding box center [247, 171] width 40 height 11
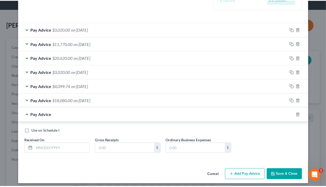
scroll to position [156, 0]
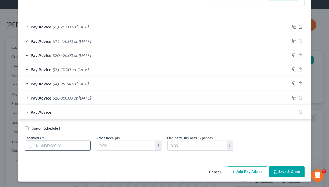
click at [51, 146] on input "text" at bounding box center [62, 146] width 56 height 10
type input "[DATE]"
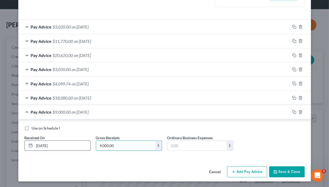
type input "9,000.00"
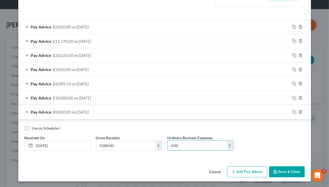
type input "0.00"
click at [32, 128] on label "Use on Schedule I" at bounding box center [46, 128] width 28 height 5
click at [34, 128] on input "Use on Schedule I" at bounding box center [35, 127] width 3 height 3
checkbox input "true"
click at [269, 171] on button "Save & Close" at bounding box center [287, 171] width 36 height 11
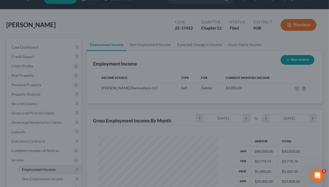
scroll to position [260962, 260925]
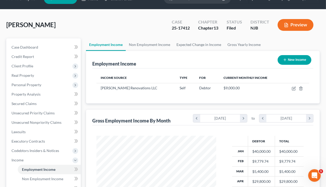
click at [269, 24] on button "Preview" at bounding box center [295, 25] width 36 height 12
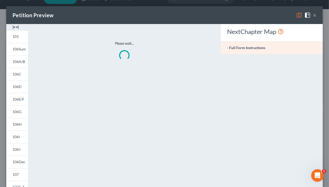
scroll to position [93, 131]
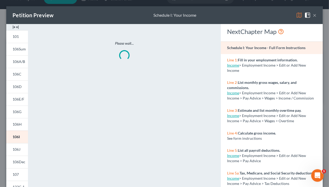
click at [269, 15] on img at bounding box center [299, 15] width 6 height 6
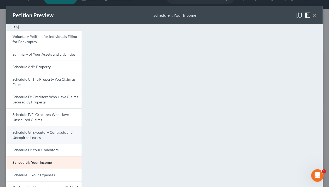
scroll to position [42, 0]
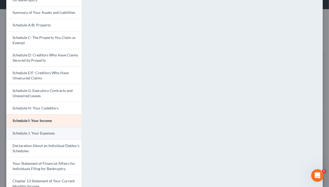
click at [31, 134] on span "Schedule J: Your Expenses" at bounding box center [34, 133] width 42 height 4
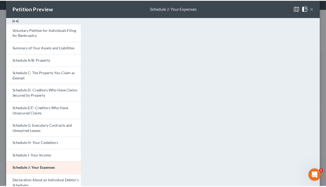
scroll to position [0, 0]
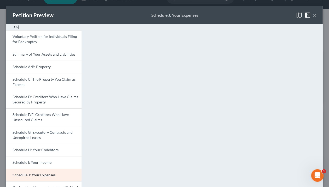
click at [269, 16] on button "×" at bounding box center [314, 15] width 4 height 6
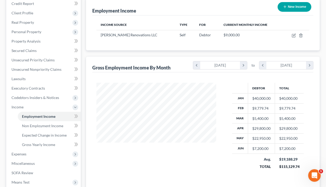
scroll to position [137, 0]
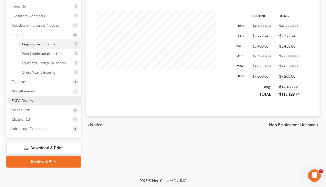
click at [32, 97] on link "SOFA Review" at bounding box center [43, 100] width 73 height 9
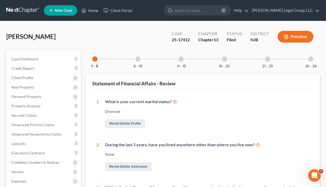
click at [267, 60] on div at bounding box center [267, 58] width 5 height 5
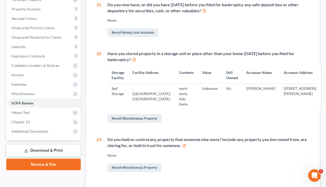
scroll to position [104, 0]
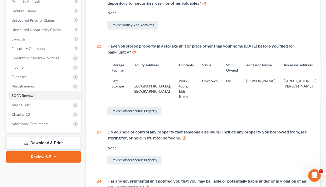
click at [175, 81] on td "work tools, kids items" at bounding box center [186, 89] width 23 height 26
click at [116, 82] on td "Self Storage" at bounding box center [117, 89] width 21 height 26
click at [116, 83] on td "Self Storage" at bounding box center [117, 89] width 21 height 26
click at [198, 97] on div "Have you stored property in a storage unit or place other than your home [DATE]…" at bounding box center [207, 79] width 212 height 73
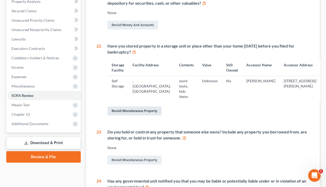
click at [138, 107] on link "Revisit Miscellaneous Property" at bounding box center [134, 111] width 54 height 9
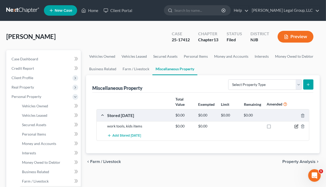
click at [269, 126] on icon "button" at bounding box center [296, 126] width 4 height 4
select select "33"
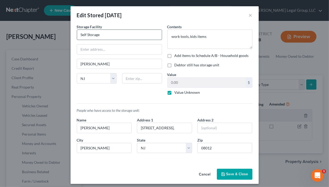
click at [80, 34] on input "Self Storage" at bounding box center [119, 35] width 85 height 10
type input "Life Storage"
click at [84, 50] on input "text" at bounding box center [119, 49] width 85 height 10
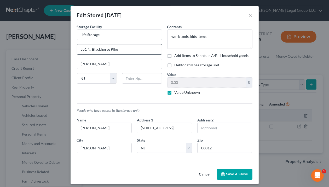
type input "851 N. Blackhorse PIke"
type input "08012"
click at [206, 71] on div "Contents * work tools, kids items Add items to Schedule A/B - Household goods D…" at bounding box center [209, 61] width 90 height 75
click at [240, 176] on button "Save & Close" at bounding box center [235, 174] width 36 height 11
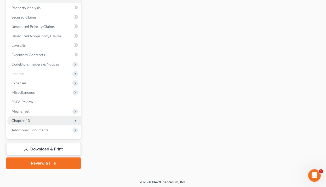
scroll to position [193, 0]
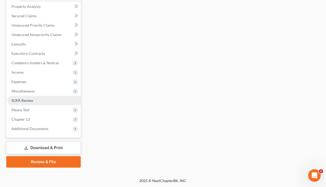
click at [38, 101] on link "SOFA Review" at bounding box center [43, 100] width 73 height 9
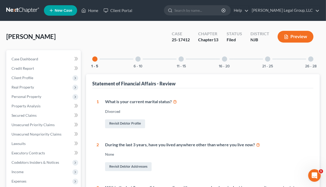
click at [139, 60] on div at bounding box center [137, 58] width 5 height 5
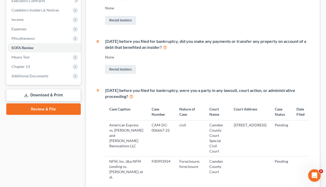
scroll to position [188, 0]
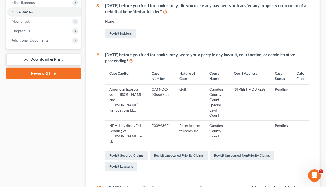
click at [259, 90] on td "[STREET_ADDRESS]" at bounding box center [249, 102] width 41 height 36
click at [125, 162] on link "Revisit Lawsuits" at bounding box center [121, 166] width 32 height 9
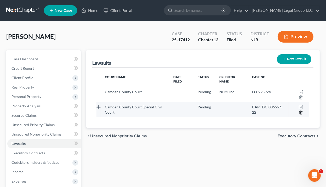
click at [269, 113] on line "button" at bounding box center [300, 113] width 0 height 1
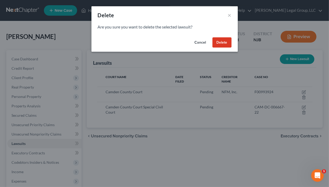
click at [221, 40] on button "Delete" at bounding box center [221, 42] width 19 height 10
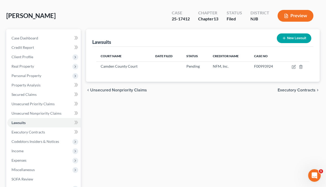
scroll to position [99, 0]
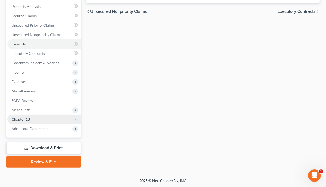
click at [44, 119] on span "Chapter 13" at bounding box center [43, 119] width 73 height 9
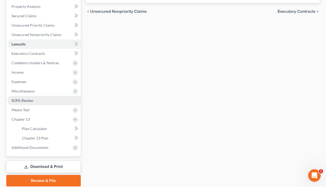
click at [40, 100] on link "SOFA Review" at bounding box center [43, 100] width 73 height 9
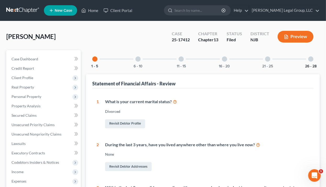
click at [269, 64] on button "26 - 28" at bounding box center [310, 66] width 11 height 4
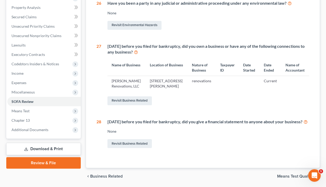
scroll to position [125, 0]
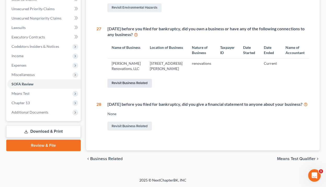
click at [134, 79] on link "Revisit Business Related" at bounding box center [129, 83] width 44 height 9
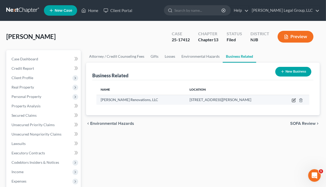
click at [269, 100] on icon "button" at bounding box center [294, 99] width 2 height 2
select select "member"
select select "33"
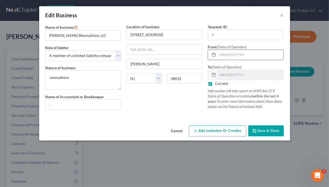
click at [225, 56] on input "text" at bounding box center [250, 55] width 66 height 10
type input "[DATE]"
click at [263, 85] on div "Current" at bounding box center [246, 83] width 76 height 5
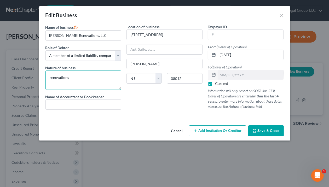
click at [49, 77] on textarea "renovations" at bounding box center [83, 79] width 76 height 19
type textarea "residential renovations"
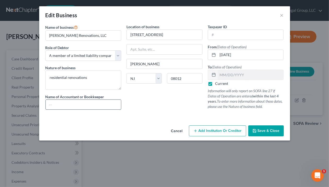
click at [78, 104] on input "text" at bounding box center [83, 105] width 75 height 10
type input "n"
click at [216, 33] on input "text" at bounding box center [245, 35] width 75 height 10
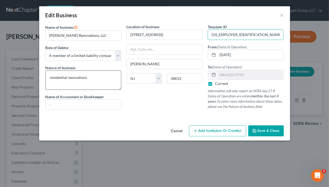
type input "[US_EMPLOYER_IDENTIFICATION_NUMBER]"
click at [55, 77] on textarea "residential renovations" at bounding box center [83, 79] width 76 height 19
type textarea "construction renovations"
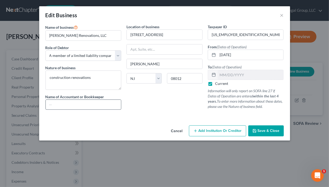
drag, startPoint x: 271, startPoint y: 127, endPoint x: 93, endPoint y: 104, distance: 179.5
click at [105, 108] on div "Edit Business × Name of business * [PERSON_NAME] Renovations, LLC Role of Debto…" at bounding box center [164, 73] width 251 height 134
click at [74, 101] on input "text" at bounding box center [83, 105] width 75 height 10
type input "none."
click at [263, 131] on span "Save & Close" at bounding box center [268, 130] width 22 height 4
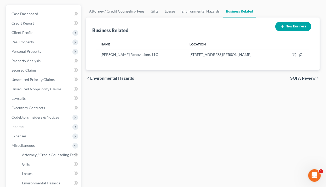
scroll to position [146, 0]
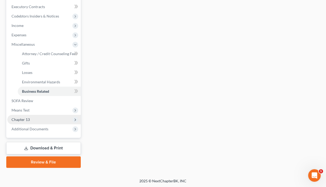
click at [27, 121] on span "Chapter 13" at bounding box center [20, 119] width 18 height 4
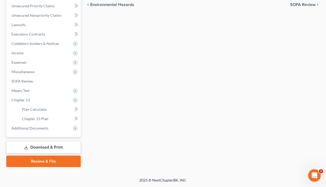
scroll to position [118, 0]
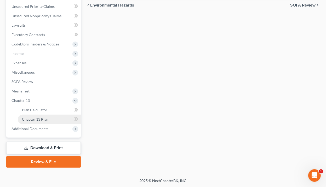
click at [41, 120] on span "Chapter 13 Plan" at bounding box center [35, 119] width 26 height 4
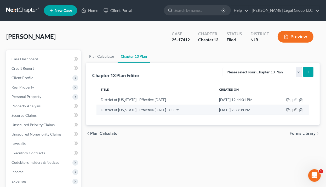
click at [269, 109] on icon "button" at bounding box center [294, 109] width 2 height 2
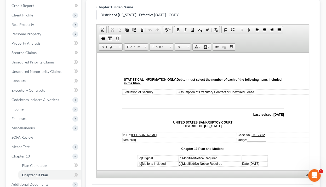
scroll to position [118, 0]
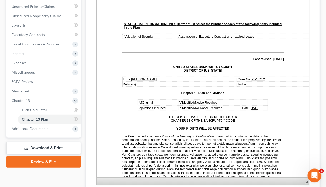
drag, startPoint x: 614, startPoint y: 287, endPoint x: 309, endPoint y: 170, distance: 326.6
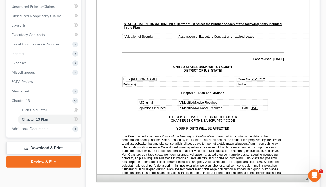
click at [266, 79] on p "Case No.: 25-17412" at bounding box center [293, 80] width 113 height 4
click at [138, 101] on span "[o]" at bounding box center [139, 103] width 3 height 4
click at [258, 82] on span "___________" at bounding box center [255, 84] width 19 height 4
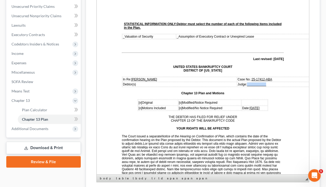
click at [258, 82] on span "___________" at bounding box center [255, 84] width 19 height 4
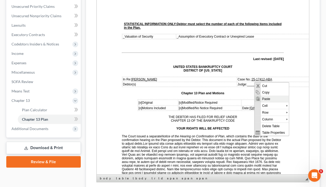
click at [264, 97] on span "Paste" at bounding box center [274, 98] width 28 height 7
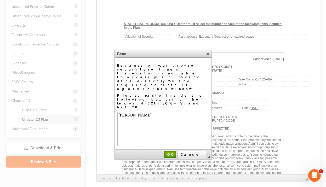
click at [175, 152] on span "OK" at bounding box center [169, 154] width 11 height 4
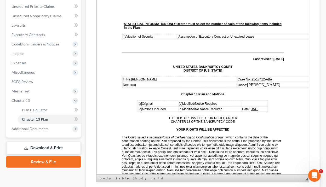
drag, startPoint x: 292, startPoint y: 83, endPoint x: 250, endPoint y: 83, distance: 41.8
click at [250, 83] on td "Judge: [PERSON_NAME] ​" at bounding box center [294, 85] width 114 height 6
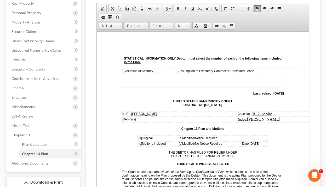
scroll to position [76, 0]
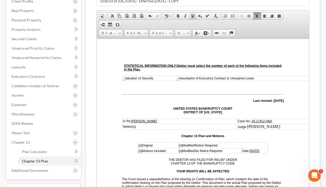
click at [191, 15] on span at bounding box center [192, 16] width 4 height 4
click at [167, 33] on span "Font" at bounding box center [159, 33] width 18 height 7
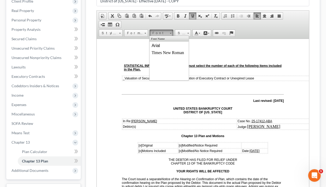
scroll to position [0, 0]
click at [183, 33] on span "Size" at bounding box center [180, 33] width 10 height 7
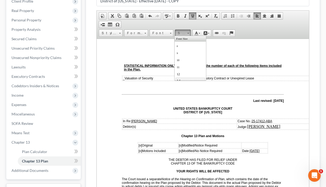
click at [185, 79] on link "14" at bounding box center [190, 81] width 30 height 7
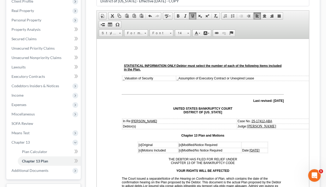
click at [269, 119] on p "Case No.: 25-17412-ABA" at bounding box center [293, 121] width 113 height 4
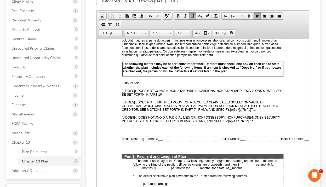
scroll to position [209, 0]
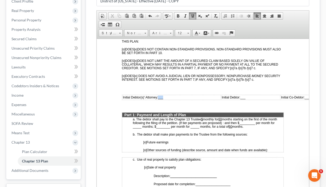
drag, startPoint x: 163, startPoint y: 93, endPoint x: 158, endPoint y: 93, distance: 4.7
click at [158, 95] on span "___" at bounding box center [159, 97] width 5 height 4
click at [251, 95] on span "___" at bounding box center [248, 97] width 5 height 4
drag, startPoint x: 220, startPoint y: 114, endPoint x: 203, endPoint y: 115, distance: 17.0
click at [203, 117] on p "a. The debtor shall pay to the Chapter 13 Trustee $ monthly for 60 months start…" at bounding box center [207, 122] width 150 height 11
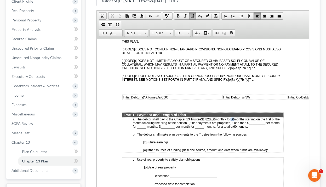
click at [233, 117] on u "60" at bounding box center [231, 119] width 3 height 4
click at [236, 125] on u "60" at bounding box center [234, 127] width 3 height 4
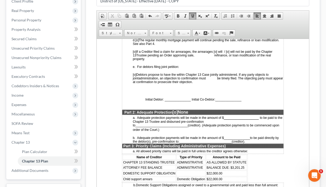
scroll to position [418, 0]
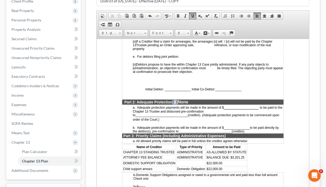
click at [175, 99] on span "[o]" at bounding box center [174, 101] width 5 height 4
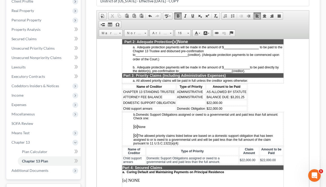
scroll to position [480, 0]
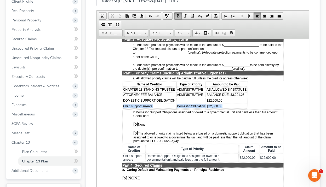
drag, startPoint x: 220, startPoint y: 97, endPoint x: 122, endPoint y: 97, distance: 97.9
click at [122, 104] on tr "Child support arrears Domestic Obligation $22,000.00" at bounding box center [184, 106] width 124 height 5
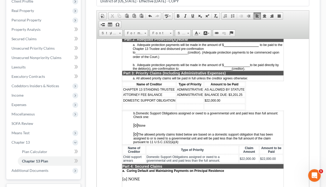
click at [193, 97] on td at bounding box center [189, 100] width 27 height 6
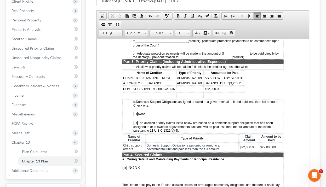
scroll to position [501, 0]
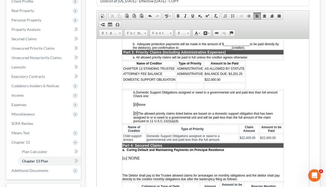
click at [135, 102] on span "[o]" at bounding box center [135, 104] width 5 height 4
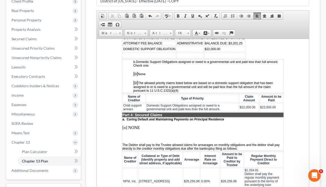
scroll to position [522, 0]
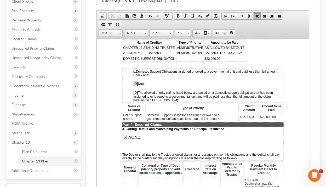
click at [134, 81] on span "[o]" at bounding box center [135, 83] width 5 height 4
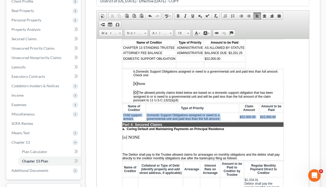
drag, startPoint x: 272, startPoint y: 107, endPoint x: 122, endPoint y: 106, distance: 149.6
click at [122, 113] on tr "Child support arrears Domestic Support Obligations assigned or owed to a govern…" at bounding box center [202, 117] width 160 height 8
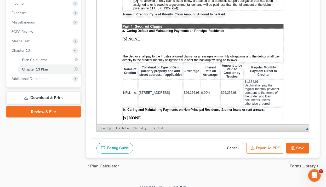
scroll to position [174, 0]
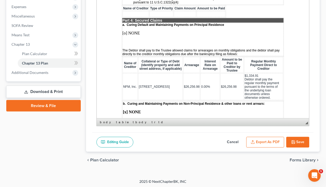
click at [269, 140] on button "Save" at bounding box center [297, 142] width 23 height 11
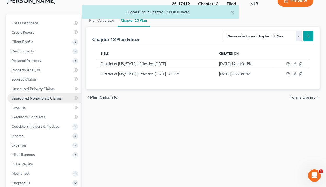
scroll to position [35, 0]
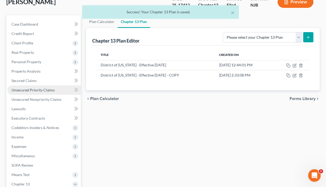
click at [38, 89] on span "Unsecured Priority Claims" at bounding box center [32, 90] width 43 height 4
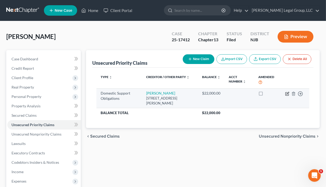
click at [269, 92] on icon "button" at bounding box center [287, 94] width 4 height 4
select select "33"
select select "0"
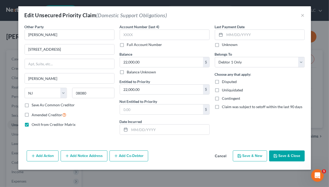
click at [91, 155] on button "Add Notice Address" at bounding box center [84, 155] width 47 height 11
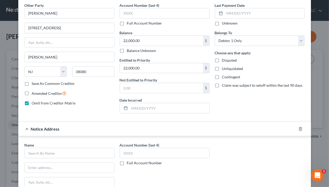
scroll to position [84, 0]
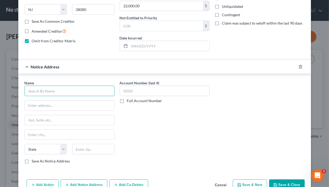
click at [49, 91] on input "text" at bounding box center [70, 91] width 90 height 10
paste input "Probation Child Support Enforcement"
type input "[US_STATE] Probation Child Support Enforcement"
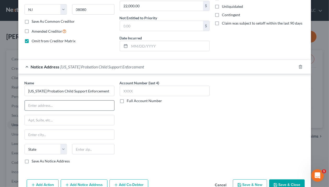
click at [53, 106] on input "text" at bounding box center [69, 106] width 89 height 10
paste input "P.O. Box 976"
type input "P.O. Box 976"
click at [94, 145] on input "text" at bounding box center [93, 149] width 42 height 10
type input "08625"
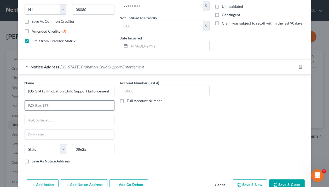
type input "[GEOGRAPHIC_DATA]"
select select "33"
click at [80, 104] on input "P.O. Box 976" at bounding box center [69, 106] width 89 height 10
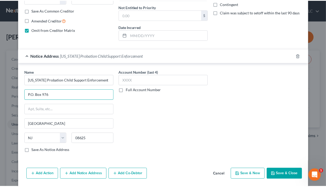
scroll to position [100, 0]
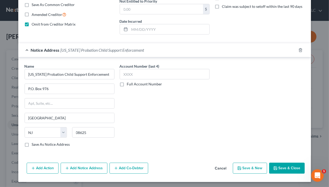
click at [269, 166] on icon "button" at bounding box center [275, 168] width 4 height 4
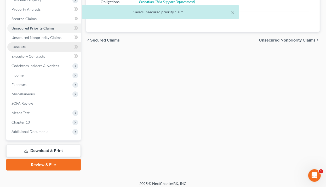
scroll to position [99, 0]
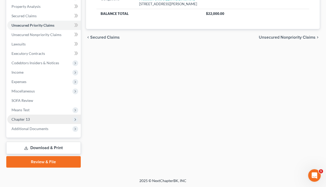
click at [39, 120] on span "Chapter 13" at bounding box center [43, 119] width 73 height 9
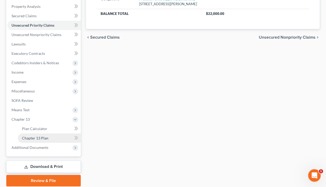
click at [38, 137] on span "Chapter 13 Plan" at bounding box center [35, 138] width 26 height 4
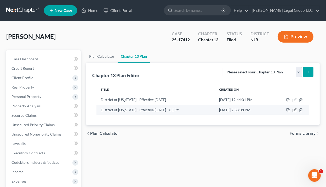
click at [269, 110] on icon "button" at bounding box center [294, 109] width 2 height 2
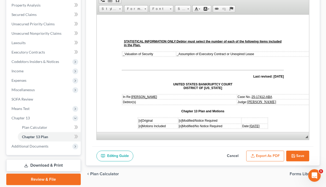
scroll to position [118, 0]
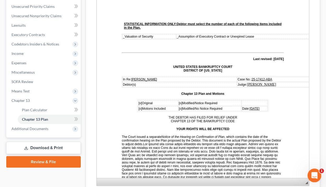
drag, startPoint x: 613, startPoint y: 286, endPoint x: 309, endPoint y: 170, distance: 325.5
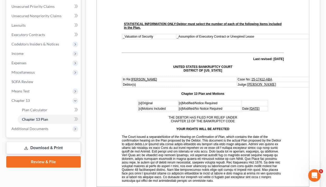
click at [269, 176] on p "The Court issued a separate Notice of the Hearing on Confirmation of Plan , whi…" at bounding box center [202, 159] width 162 height 48
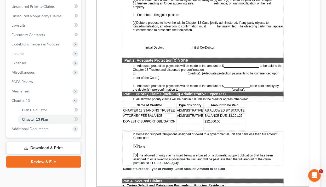
scroll to position [439, 0]
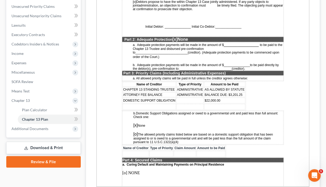
click at [184, 98] on td at bounding box center [189, 101] width 27 height 6
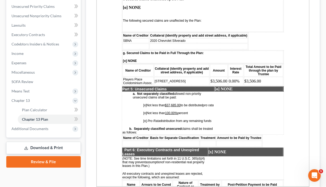
scroll to position [961, 0]
click at [144, 119] on span "[o]" at bounding box center [144, 121] width 3 height 4
click at [144, 103] on span "[x]" at bounding box center [144, 105] width 3 height 4
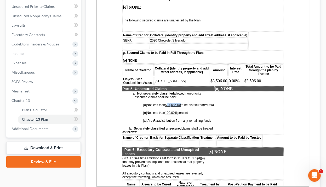
drag, startPoint x: 181, startPoint y: 83, endPoint x: 167, endPoint y: 83, distance: 14.1
click at [167, 103] on u "$37,685.00" at bounding box center [172, 105] width 16 height 4
drag, startPoint x: 178, startPoint y: 91, endPoint x: 167, endPoint y: 91, distance: 10.7
click at [167, 111] on u "100.00%" at bounding box center [170, 113] width 12 height 4
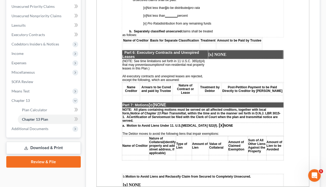
scroll to position [1065, 0]
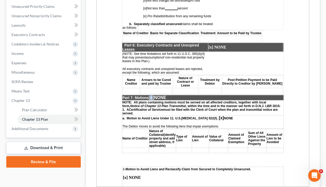
click at [153, 95] on span "[o]" at bounding box center [150, 97] width 5 height 4
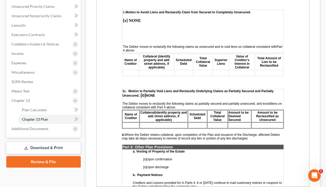
scroll to position [1232, 0]
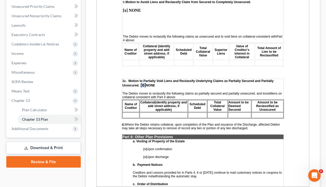
click at [142, 83] on span "[o]" at bounding box center [142, 85] width 5 height 4
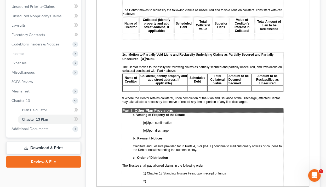
scroll to position [1295, 0]
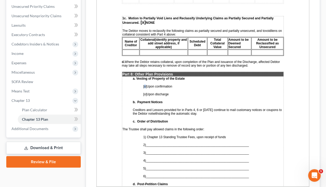
click at [144, 85] on span "[o]" at bounding box center [144, 87] width 3 height 4
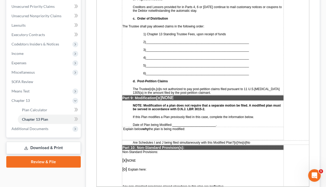
scroll to position [1399, 0]
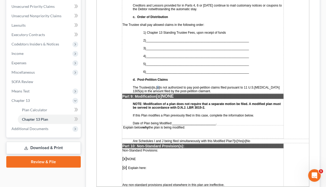
click at [159, 86] on span "[o]" at bounding box center [157, 88] width 3 height 4
click at [160, 94] on span "[o]" at bounding box center [158, 96] width 5 height 4
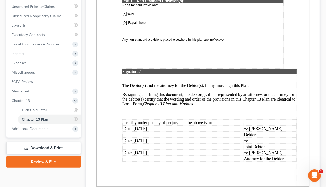
scroll to position [1545, 0]
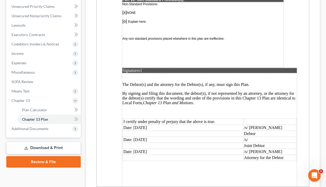
click at [142, 125] on td "Date: [DATE]" at bounding box center [182, 128] width 120 height 6
drag, startPoint x: 155, startPoint y: 115, endPoint x: 135, endPoint y: 117, distance: 19.1
click at [135, 137] on td "Date: [DATE]" at bounding box center [182, 140] width 120 height 6
click at [141, 149] on td "Date: [DATE]" at bounding box center [182, 152] width 120 height 6
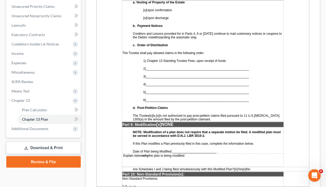
scroll to position [1363, 0]
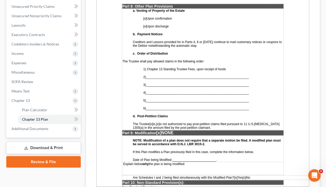
click at [226, 107] on span "___________________________________________________________" at bounding box center [197, 109] width 103 height 4
click at [187, 75] on span "___________________________________________________________" at bounding box center [197, 77] width 103 height 4
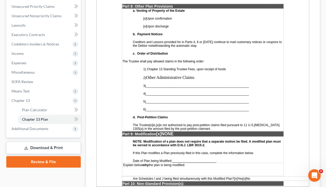
drag, startPoint x: 192, startPoint y: 75, endPoint x: 180, endPoint y: 66, distance: 15.1
click at [192, 75] on td "a. Vesting of Property of the Estate [x] Upon confirmation [o] Upon discharge b…" at bounding box center [202, 70] width 161 height 122
click at [176, 84] on span "___________________________________________________________" at bounding box center [197, 86] width 103 height 4
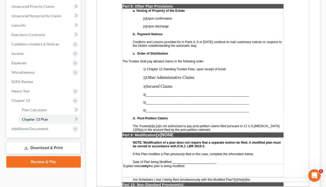
click at [183, 69] on td "a. Vesting of Property of the Estate [x] Upon confirmation [o] Upon discharge b…" at bounding box center [202, 70] width 161 height 123
click at [181, 93] on span "___________________________________________________________" at bounding box center [197, 95] width 103 height 4
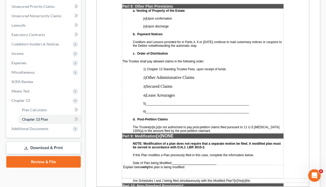
click at [147, 78] on td "a. Vesting of Property of the Estate [x] Upon confirmation [o] Upon discharge b…" at bounding box center [202, 71] width 161 height 124
click at [160, 102] on span "___________________________________________________________" at bounding box center [197, 104] width 103 height 4
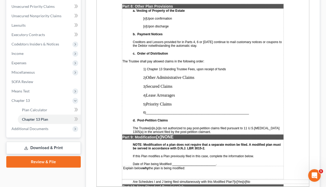
click at [161, 111] on span "___________________________________________________________" at bounding box center [197, 113] width 103 height 4
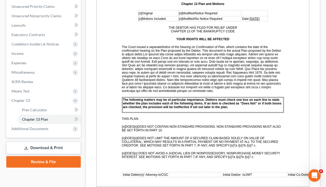
scroll to position [0, 0]
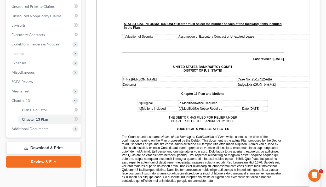
click at [251, 108] on span "[DATE]" at bounding box center [254, 109] width 10 height 4
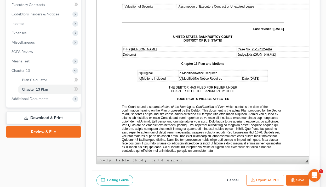
scroll to position [186, 0]
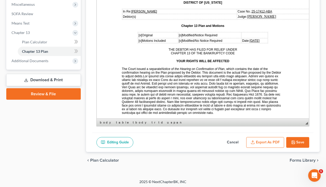
click at [269, 137] on button "Save" at bounding box center [297, 142] width 23 height 11
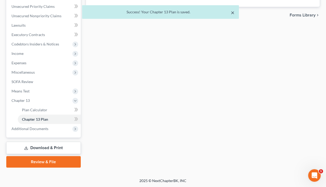
click at [232, 12] on button "×" at bounding box center [233, 12] width 4 height 6
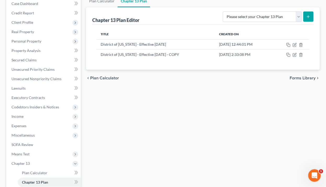
scroll to position [35, 0]
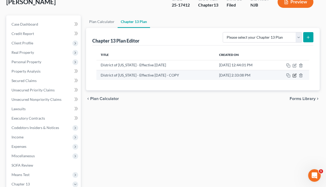
click at [269, 75] on icon "button" at bounding box center [294, 75] width 4 height 4
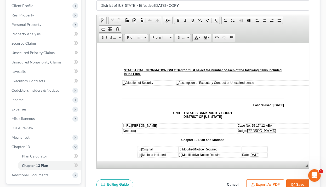
scroll to position [118, 0]
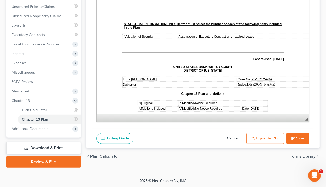
click at [265, 136] on button "Export as PDF" at bounding box center [265, 138] width 38 height 11
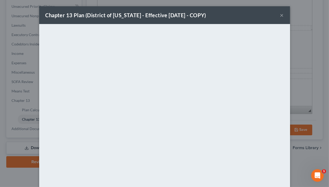
click at [269, 15] on button "×" at bounding box center [282, 15] width 4 height 6
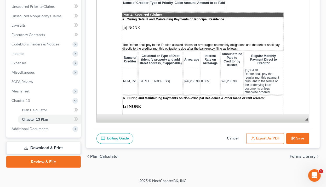
scroll to position [585, 0]
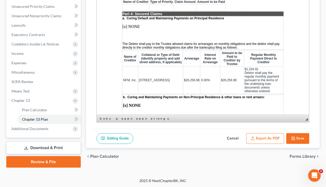
click at [188, 78] on span "$26,256.98" at bounding box center [191, 80] width 16 height 4
drag, startPoint x: 189, startPoint y: 67, endPoint x: 176, endPoint y: 67, distance: 12.5
click at [183, 78] on span "$26,256.98" at bounding box center [191, 80] width 16 height 4
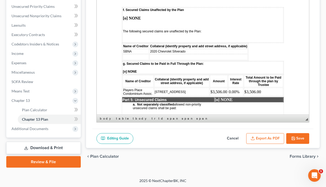
scroll to position [940, 0]
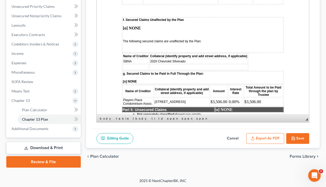
click at [128, 60] on span "SBNA" at bounding box center [127, 62] width 9 height 4
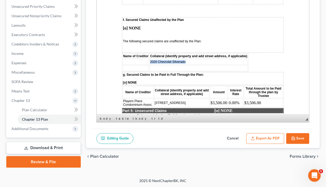
drag, startPoint x: 183, startPoint y: 43, endPoint x: 150, endPoint y: 43, distance: 33.7
click at [150, 59] on td "2020 Chevrolet SIlverado" at bounding box center [198, 62] width 98 height 6
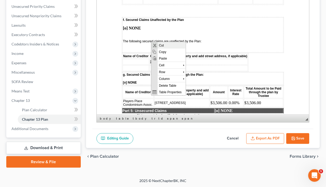
scroll to position [0, 0]
click at [160, 44] on span "Cut" at bounding box center [171, 45] width 28 height 7
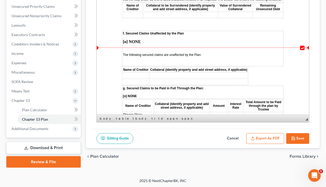
scroll to position [919, 0]
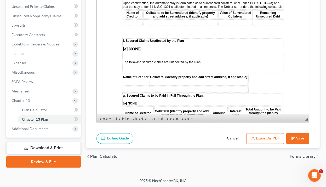
click at [124, 47] on strong "[o] NONE" at bounding box center [131, 49] width 18 height 4
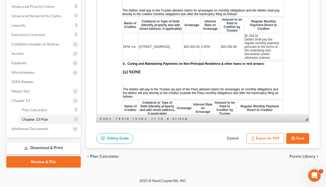
scroll to position [606, 0]
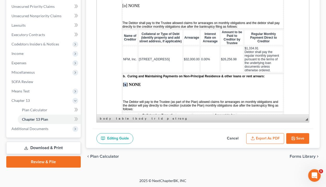
click at [125, 82] on strong "[x] NONE" at bounding box center [131, 84] width 18 height 4
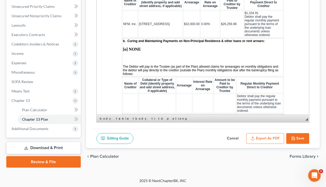
scroll to position [647, 0]
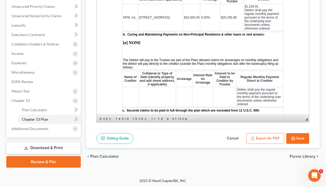
click at [132, 87] on td at bounding box center [130, 96] width 16 height 19
drag, startPoint x: 126, startPoint y: 80, endPoint x: 123, endPoint y: 80, distance: 2.9
click at [123, 87] on td "1" at bounding box center [130, 96] width 16 height 19
click at [150, 87] on td at bounding box center [156, 96] width 37 height 19
click at [128, 87] on td "1" at bounding box center [130, 96] width 16 height 19
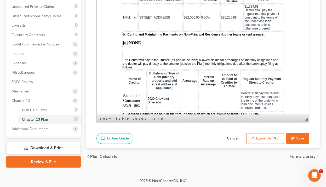
click at [188, 91] on td at bounding box center [189, 100] width 16 height 19
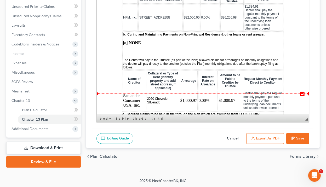
click at [162, 91] on td "2020 Chevrolet SIlverado" at bounding box center [162, 100] width 33 height 19
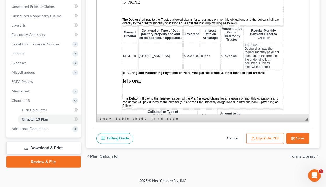
scroll to position [606, 0]
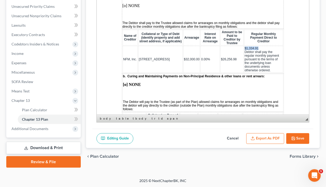
drag, startPoint x: 251, startPoint y: 37, endPoint x: 236, endPoint y: 35, distance: 15.3
click at [244, 46] on td "$1,334.91 Debtor shall pay the regular monthly payment pursuant to the terms of…" at bounding box center [263, 59] width 39 height 27
drag, startPoint x: 225, startPoint y: 46, endPoint x: 214, endPoint y: 45, distance: 11.2
click at [220, 57] on span "$26,256.98" at bounding box center [228, 59] width 16 height 4
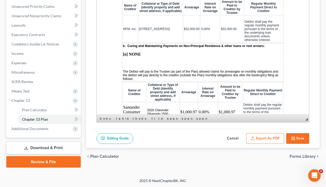
scroll to position [627, 0]
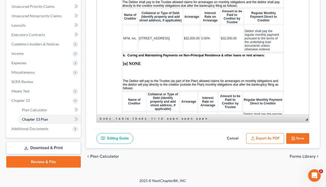
click at [269, 141] on button "Save" at bounding box center [297, 138] width 23 height 11
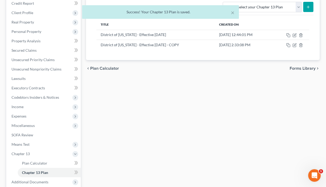
scroll to position [56, 0]
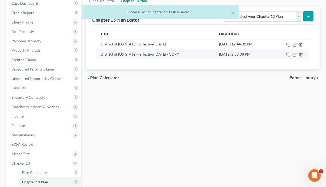
click at [269, 52] on icon "button" at bounding box center [294, 54] width 4 height 4
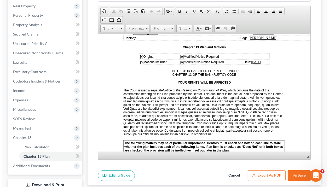
scroll to position [118, 0]
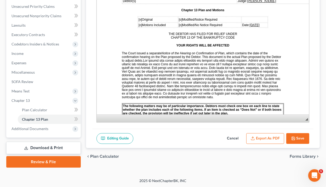
click at [268, 135] on button "Export as PDF" at bounding box center [265, 138] width 38 height 11
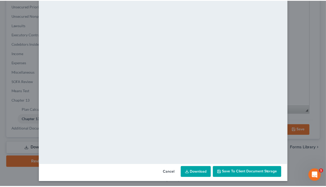
scroll to position [31, 0]
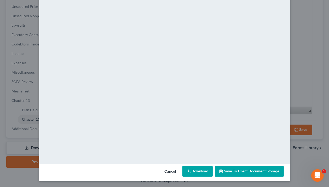
click at [172, 171] on button "Cancel" at bounding box center [170, 171] width 20 height 10
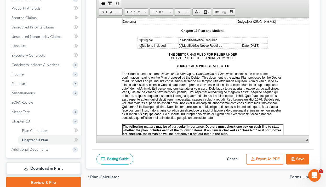
scroll to position [97, 0]
click at [269, 156] on button "Save" at bounding box center [297, 159] width 23 height 11
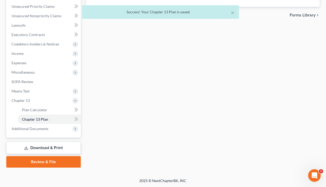
click at [49, 146] on link "Download & Print" at bounding box center [43, 148] width 74 height 12
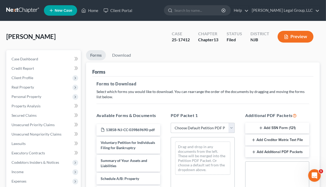
click at [212, 128] on select "Choose Default Petition PDF Packet Complete Bankruptcy Petition (all forms and …" at bounding box center [202, 128] width 64 height 10
select select "0"
click at [170, 123] on select "Choose Default Petition PDF Packet Complete Bankruptcy Petition (all forms and …" at bounding box center [202, 128] width 64 height 10
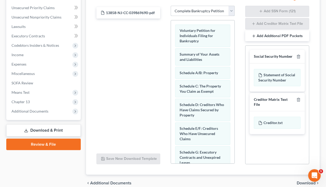
scroll to position [125, 0]
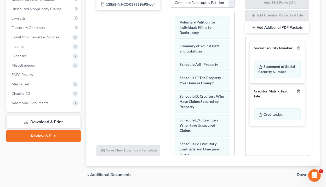
click at [269, 90] on icon "button" at bounding box center [298, 91] width 4 height 4
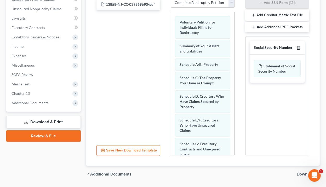
click at [269, 46] on icon "button" at bounding box center [298, 48] width 4 height 4
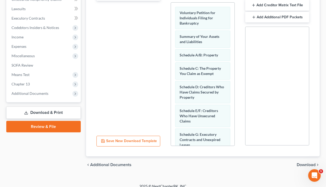
scroll to position [140, 0]
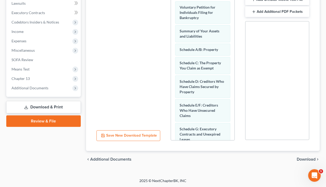
click at [269, 158] on span "Download" at bounding box center [305, 159] width 19 height 4
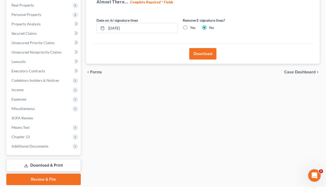
scroll to position [58, 0]
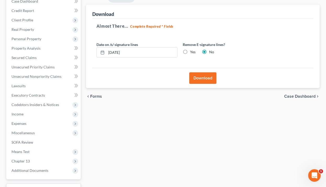
click at [201, 75] on button "Download" at bounding box center [202, 77] width 27 height 11
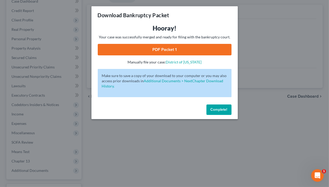
click at [164, 49] on link "PDF Packet 1" at bounding box center [165, 49] width 134 height 11
click at [223, 108] on span "Complete!" at bounding box center [218, 109] width 17 height 4
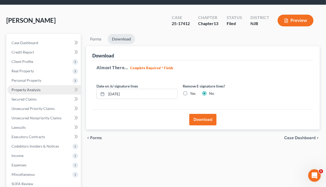
scroll to position [16, 0]
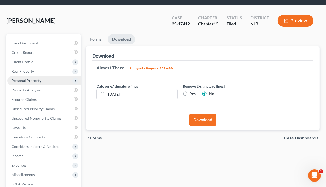
click at [32, 80] on span "Personal Property" at bounding box center [26, 80] width 30 height 4
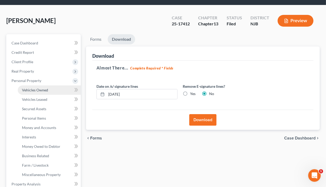
click at [38, 87] on link "Vehicles Owned" at bounding box center [49, 89] width 63 height 9
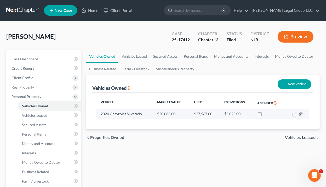
click at [269, 114] on icon "button" at bounding box center [294, 114] width 4 height 4
select select "0"
select select "6"
select select "0"
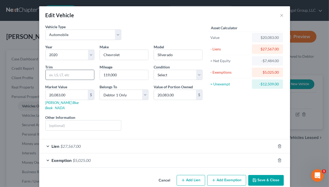
click at [51, 74] on input "text" at bounding box center [70, 75] width 48 height 10
type input "1500 Custom 5 3/4ft"
click at [268, 175] on button "Save & Close" at bounding box center [266, 180] width 36 height 11
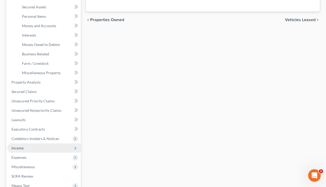
scroll to position [125, 0]
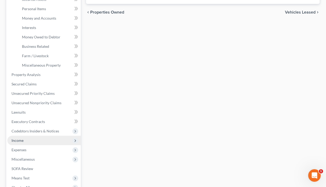
click at [36, 141] on span "Income" at bounding box center [43, 140] width 73 height 9
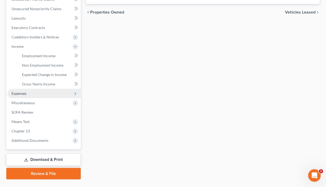
click at [31, 93] on span "Expenses" at bounding box center [43, 93] width 73 height 9
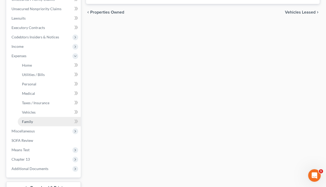
click at [38, 122] on link "Family" at bounding box center [49, 121] width 63 height 9
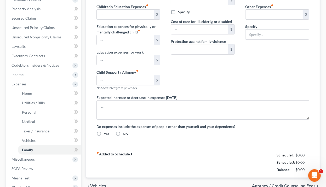
type input "0.00"
type input "834.00"
type input "0.00"
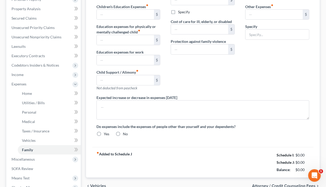
type input "0.00"
type input "150.00"
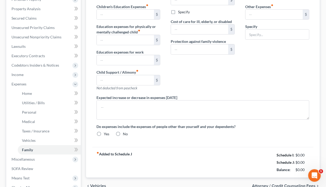
type input "Gym membership"
radio input "true"
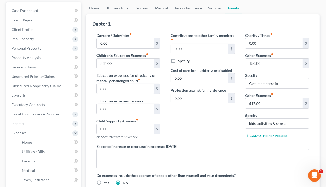
scroll to position [84, 0]
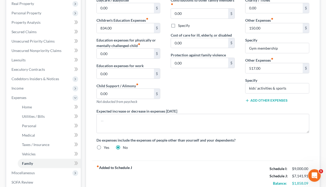
click at [268, 99] on button "Add Other Expenses" at bounding box center [266, 100] width 42 height 4
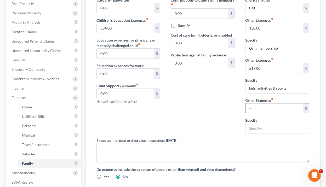
click at [263, 107] on input "text" at bounding box center [273, 108] width 57 height 10
type input "933.00"
click at [263, 128] on input "text" at bounding box center [276, 128] width 63 height 10
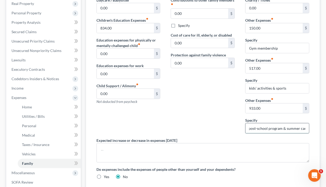
scroll to position [0, 13]
type input "Pre & post-school program & summer camp"
click at [195, 117] on div "Contributions to other family members fiber_manual_record 0.00 $ Specify Cost o…" at bounding box center [202, 67] width 74 height 140
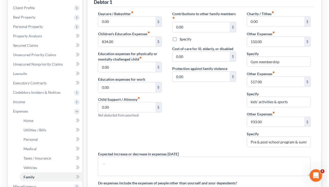
scroll to position [42, 0]
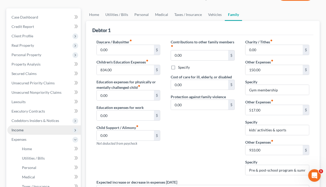
click at [29, 127] on span "Income" at bounding box center [43, 129] width 73 height 9
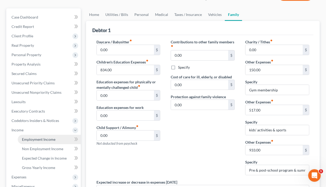
click at [42, 140] on span "Employment Income" at bounding box center [38, 139] width 33 height 4
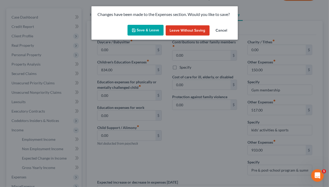
click at [150, 32] on button "Save & Leave" at bounding box center [145, 30] width 36 height 11
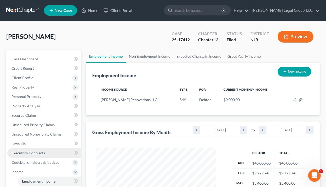
scroll to position [93, 130]
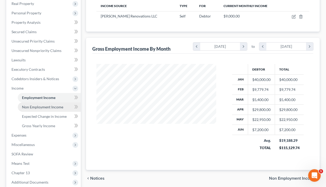
click at [47, 105] on span "Non Employment Income" at bounding box center [42, 107] width 41 height 4
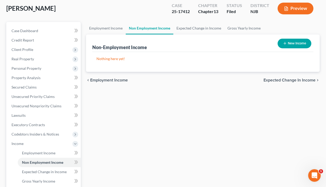
scroll to position [21, 0]
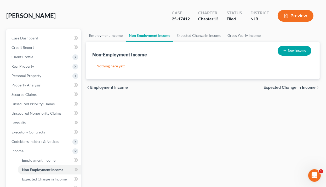
click at [113, 36] on link "Employment Income" at bounding box center [106, 35] width 40 height 13
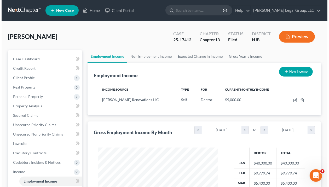
scroll to position [93, 130]
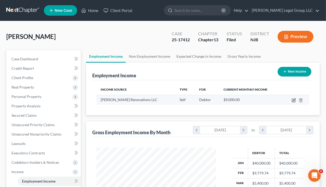
click at [269, 99] on icon "button" at bounding box center [293, 100] width 4 height 4
select select "1"
select select "33"
select select "0"
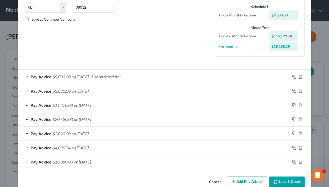
scroll to position [116, 0]
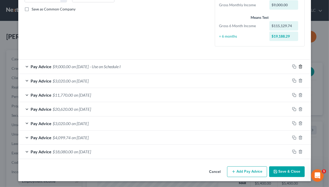
click at [269, 66] on icon "button" at bounding box center [300, 66] width 4 height 4
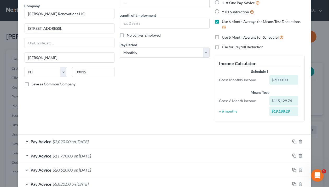
scroll to position [39, 0]
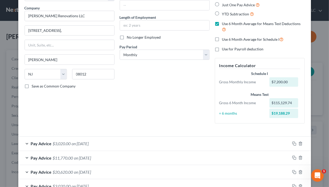
click at [222, 38] on label "Use 6 Month Average for Schedule I" at bounding box center [253, 39] width 62 height 6
click at [224, 38] on input "Use 6 Month Average for Schedule I" at bounding box center [225, 37] width 3 height 3
checkbox input "true"
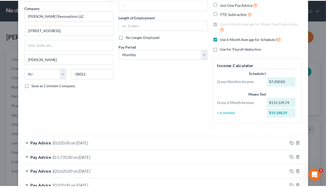
scroll to position [102, 0]
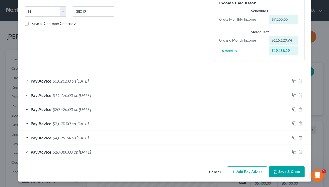
click at [269, 171] on button "Save & Close" at bounding box center [287, 171] width 36 height 11
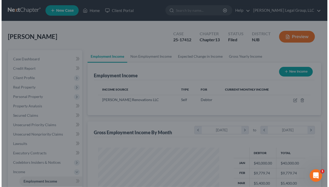
scroll to position [260962, 260925]
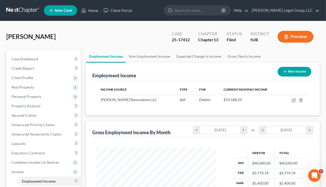
click at [269, 33] on button "Preview" at bounding box center [295, 37] width 36 height 12
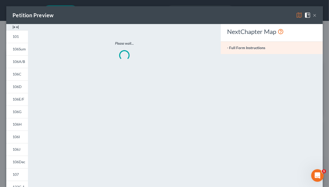
scroll to position [93, 131]
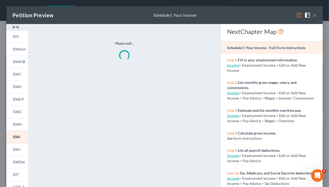
click at [269, 16] on img at bounding box center [299, 15] width 6 height 6
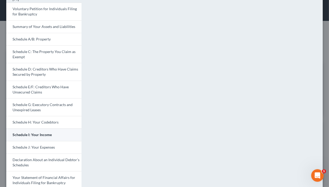
scroll to position [84, 0]
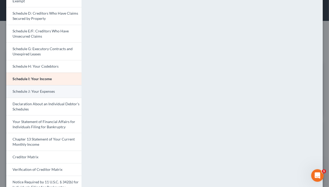
click at [39, 94] on link "Schedule J: Your Expenses" at bounding box center [43, 91] width 75 height 13
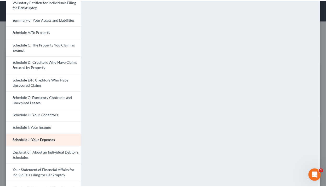
scroll to position [0, 0]
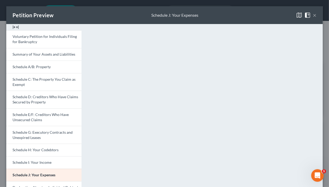
click at [269, 16] on button "×" at bounding box center [314, 15] width 4 height 6
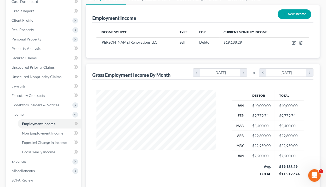
scroll to position [104, 0]
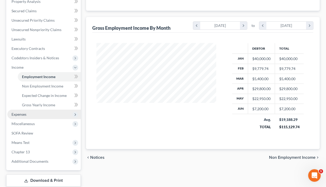
click at [33, 117] on span "Expenses" at bounding box center [43, 114] width 73 height 9
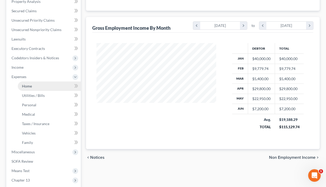
click at [33, 85] on link "Home" at bounding box center [49, 85] width 63 height 9
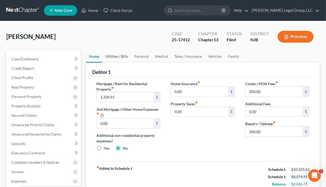
click at [113, 56] on link "Utilities / Bills" at bounding box center [116, 56] width 29 height 13
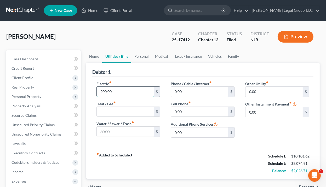
click at [103, 92] on input "200.00" at bounding box center [125, 92] width 57 height 10
click at [104, 90] on input "200.00" at bounding box center [125, 92] width 57 height 10
click at [104, 92] on input "200.00" at bounding box center [125, 92] width 57 height 10
type input "275.00"
click at [246, 166] on div "fiber_manual_record Added to Schedule J Schedule I: $10,101.62 Schedule J: $8,1…" at bounding box center [202, 163] width 221 height 31
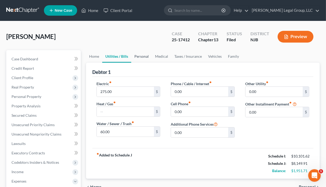
click at [139, 56] on link "Personal" at bounding box center [141, 56] width 21 height 13
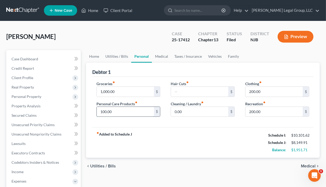
click at [104, 111] on input "100.00" at bounding box center [125, 112] width 57 height 10
click at [104, 113] on input "100.00" at bounding box center [125, 112] width 57 height 10
click at [109, 112] on input "1,750.00" at bounding box center [125, 112] width 57 height 10
click at [109, 110] on input "1,750.00" at bounding box center [125, 112] width 57 height 10
type input "175.00"
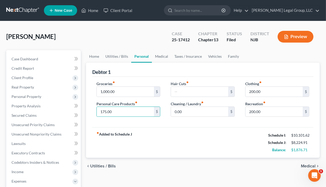
click at [199, 140] on div "fiber_manual_record Added to Schedule J Schedule I: $10,101.62 Schedule J: $8,2…" at bounding box center [202, 142] width 221 height 31
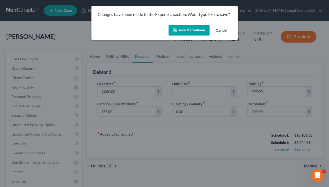
click at [198, 28] on button "Save & Continue" at bounding box center [188, 30] width 41 height 11
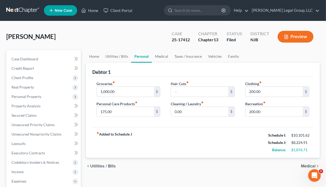
click at [269, 36] on button "Preview" at bounding box center [295, 37] width 36 height 12
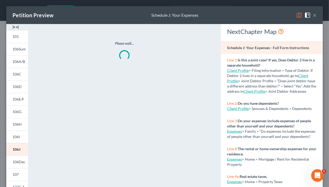
click at [269, 16] on img at bounding box center [299, 15] width 6 height 6
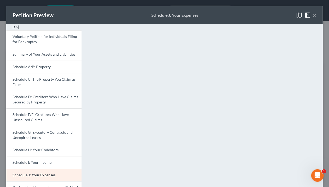
click at [269, 15] on button "×" at bounding box center [314, 15] width 4 height 6
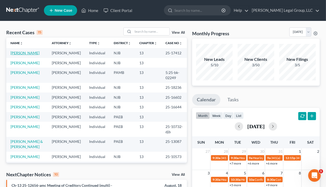
click at [34, 53] on link "[PERSON_NAME]" at bounding box center [24, 53] width 29 height 4
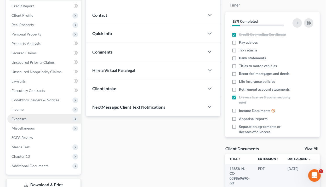
scroll to position [63, 0]
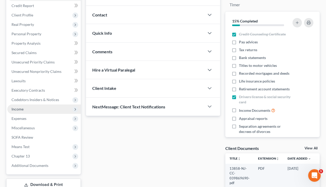
click at [37, 112] on span "Income" at bounding box center [43, 108] width 73 height 9
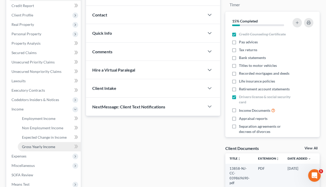
click at [42, 145] on span "Gross Yearly Income" at bounding box center [38, 146] width 33 height 4
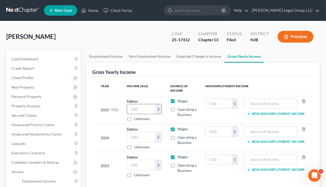
click at [144, 112] on input "text" at bounding box center [141, 109] width 28 height 10
click at [177, 109] on label "Operating a Business" at bounding box center [187, 112] width 20 height 10
click at [179, 109] on input "Operating a Business" at bounding box center [180, 108] width 3 height 3
checkbox input "true"
click at [129, 108] on input "text" at bounding box center [141, 109] width 28 height 10
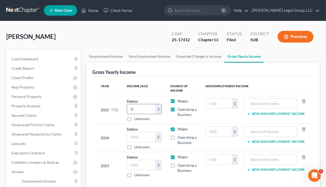
type input "0"
click at [138, 48] on div "Terranova, Joseph Upgraded Case 25-17412 Chapter Chapter 13 Status Filed Distri…" at bounding box center [162, 38] width 313 height 23
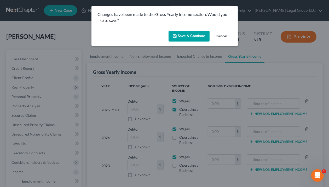
click at [194, 33] on button "Save & Continue" at bounding box center [188, 36] width 41 height 11
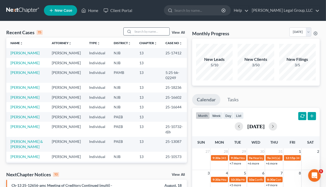
click at [137, 29] on input "search" at bounding box center [151, 32] width 37 height 8
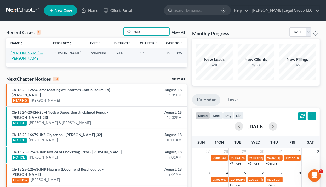
type input "gala"
click at [20, 51] on link "Galazeski, Chris & Barbara" at bounding box center [26, 56] width 32 height 10
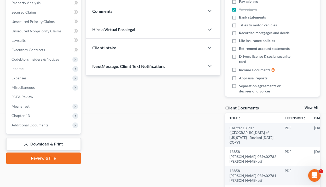
scroll to position [104, 0]
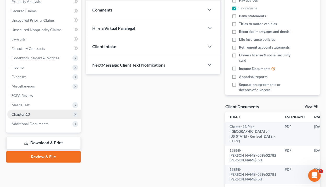
click at [29, 114] on span "Chapter 13" at bounding box center [20, 114] width 18 height 4
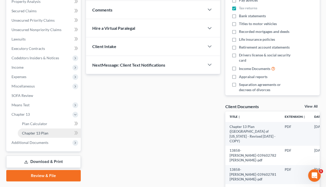
click at [34, 133] on span "Chapter 13 Plan" at bounding box center [35, 133] width 26 height 4
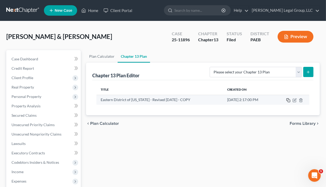
click at [288, 101] on icon "button" at bounding box center [288, 100] width 4 height 4
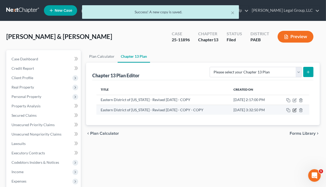
click at [296, 109] on icon "button" at bounding box center [294, 110] width 4 height 4
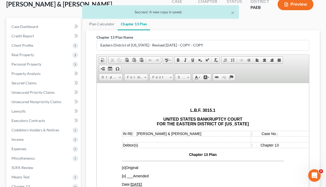
scroll to position [118, 0]
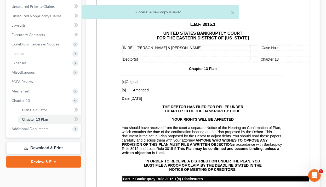
drag, startPoint x: 403, startPoint y: 116, endPoint x: 306, endPoint y: 178, distance: 115.4
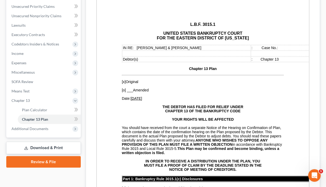
click at [139, 98] on u "05/12/2025" at bounding box center [135, 98] width 11 height 4
drag, startPoint x: 140, startPoint y: 99, endPoint x: 134, endPoint y: 100, distance: 6.3
click at [134, 100] on u "05/12/2025" at bounding box center [135, 98] width 11 height 4
click at [122, 92] on span "[o]" at bounding box center [123, 90] width 4 height 4
click at [129, 91] on span "___" at bounding box center [129, 90] width 6 height 4
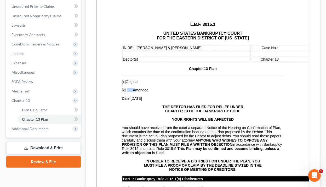
click at [129, 91] on span "___" at bounding box center [129, 90] width 6 height 4
click at [122, 82] on span "[x]" at bounding box center [123, 82] width 4 height 4
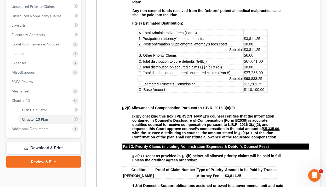
scroll to position [376, 0]
drag, startPoint x: 261, startPoint y: 70, endPoint x: 245, endPoint y: 69, distance: 16.3
click at [245, 64] on td "$67,641.00" at bounding box center [255, 61] width 24 height 6
drag, startPoint x: 261, startPoint y: 87, endPoint x: 245, endPoint y: 87, distance: 15.9
click at [245, 81] on td "$98,838.25" at bounding box center [255, 78] width 24 height 5
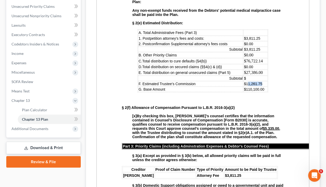
drag, startPoint x: 256, startPoint y: 93, endPoint x: 246, endPoint y: 94, distance: 10.7
click at [246, 86] on td "$11,261.75" at bounding box center [255, 83] width 24 height 5
drag, startPoint x: 263, startPoint y: 98, endPoint x: 245, endPoint y: 100, distance: 18.1
click at [245, 91] on p "$110,100.00" at bounding box center [254, 89] width 23 height 4
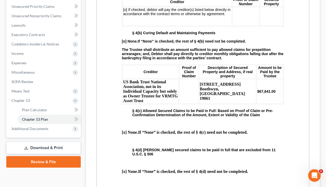
scroll to position [668, 0]
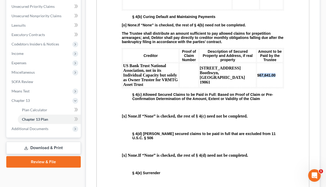
drag, startPoint x: 269, startPoint y: 104, endPoint x: 254, endPoint y: 104, distance: 14.9
click at [257, 77] on strong "$67,641.00" at bounding box center [266, 75] width 18 height 4
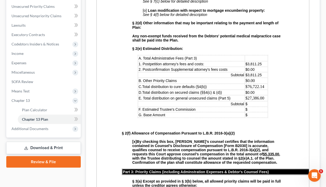
scroll to position [297, 0]
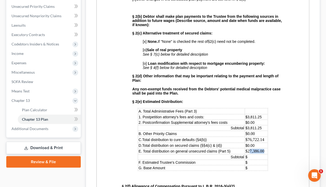
drag, startPoint x: 263, startPoint y: 161, endPoint x: 248, endPoint y: 161, distance: 15.4
click at [248, 154] on td "$27,386.00" at bounding box center [255, 151] width 23 height 6
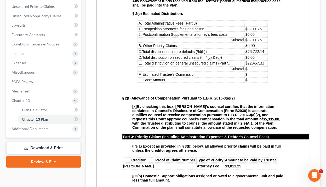
scroll to position [381, 0]
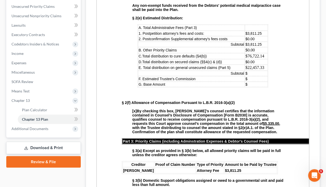
click at [253, 76] on td "$" at bounding box center [255, 73] width 23 height 5
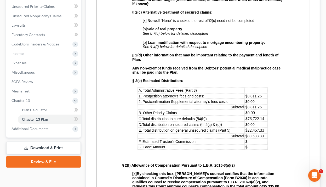
scroll to position [339, 0]
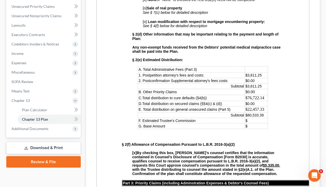
click at [256, 128] on p "$" at bounding box center [256, 126] width 22 height 4
drag, startPoint x: 261, startPoint y: 124, endPoint x: 245, endPoint y: 125, distance: 16.5
click at [245, 118] on td "$80,533.39" at bounding box center [255, 115] width 24 height 5
drag, startPoint x: 262, startPoint y: 124, endPoint x: 245, endPoint y: 125, distance: 17.2
click at [245, 118] on td "$114,434.13" at bounding box center [255, 115] width 24 height 5
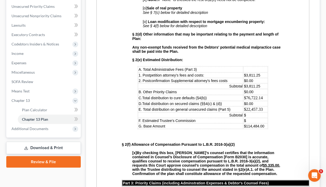
click at [257, 118] on td "$" at bounding box center [255, 115] width 24 height 5
click at [257, 117] on span "$102,9907.72" at bounding box center [252, 115] width 22 height 4
click at [249, 123] on td "$" at bounding box center [255, 120] width 24 height 5
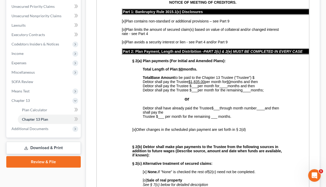
scroll to position [188, 0]
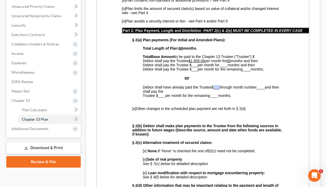
drag, startPoint x: 221, startPoint y: 93, endPoint x: 215, endPoint y: 93, distance: 6.0
click at [215, 93] on p "Debtor shall have already paid the Trustee $ ___ through month number ____ and …" at bounding box center [212, 93] width 141 height 17
drag, startPoint x: 163, startPoint y: 97, endPoint x: 155, endPoint y: 97, distance: 7.8
click at [155, 97] on p "Debtor shall have already paid the Trustee $ 3,676.00 through month number ____…" at bounding box center [212, 93] width 141 height 17
drag, startPoint x: 163, startPoint y: 103, endPoint x: 158, endPoint y: 102, distance: 5.8
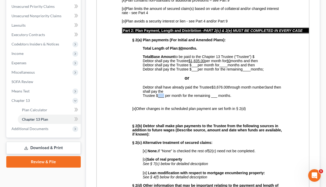
click at [158, 98] on span "and then shall pay the Trustee $___ per month for the remaining ___ months." at bounding box center [211, 91] width 138 height 13
drag, startPoint x: 226, startPoint y: 103, endPoint x: 220, endPoint y: 103, distance: 5.5
click at [220, 98] on span "and then shall pay the Trustee $1,944.00 per month for the remaining ___ months." at bounding box center [211, 91] width 138 height 13
drag, startPoint x: 212, startPoint y: 92, endPoint x: 229, endPoint y: 93, distance: 16.8
click at [229, 93] on p "Debtor shall have already paid the Trustee $ 3,676.00 through month number 3 an…" at bounding box center [212, 93] width 141 height 17
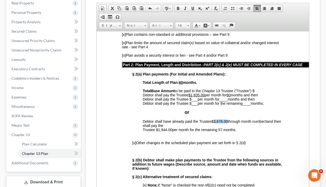
scroll to position [76, 0]
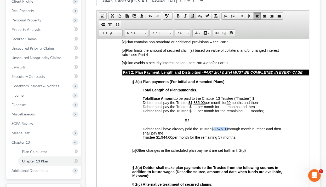
click at [192, 16] on span at bounding box center [192, 16] width 4 height 4
click at [268, 131] on span "3" at bounding box center [267, 129] width 2 height 4
click at [192, 15] on span at bounding box center [192, 16] width 4 height 4
drag, startPoint x: 155, startPoint y: 143, endPoint x: 172, endPoint y: 144, distance: 16.2
click at [172, 139] on span "and then shall pay the Trustee $1,944.00 per month for the remaining 57 months." at bounding box center [208, 133] width 133 height 13
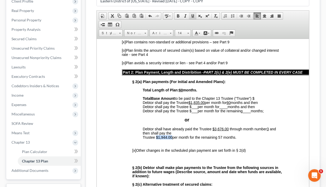
click at [193, 16] on link "Underline" at bounding box center [192, 16] width 7 height 7
drag, startPoint x: 220, startPoint y: 143, endPoint x: 223, endPoint y: 144, distance: 3.1
click at [223, 139] on span "and then shall pay the Trustee $1,944.00 per month for the remaining 57 months." at bounding box center [208, 133] width 133 height 13
click at [190, 14] on span at bounding box center [192, 16] width 4 height 4
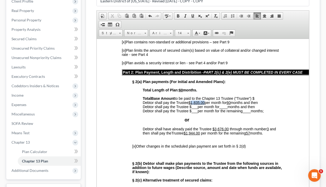
drag, startPoint x: 203, startPoint y: 107, endPoint x: 192, endPoint y: 107, distance: 11.5
click at [192, 104] on u "$1,835.00" at bounding box center [196, 102] width 16 height 4
drag, startPoint x: 224, startPoint y: 108, endPoint x: 221, endPoint y: 107, distance: 2.9
click at [221, 104] on u "60" at bounding box center [219, 102] width 4 height 4
drag, startPoint x: 256, startPoint y: 102, endPoint x: 261, endPoint y: 105, distance: 5.7
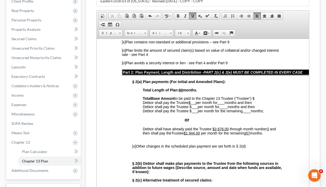
click at [254, 100] on span "Base Amount to be paid to the Chapter 13 Trustee (“Trustee”) $" at bounding box center [202, 98] width 103 height 4
drag, startPoint x: 274, startPoint y: 102, endPoint x: 254, endPoint y: 103, distance: 19.6
click at [254, 100] on span "Base Amount to be paid to the Chapter 13 Trustee (“Trustee”) $114,484.00" at bounding box center [211, 98] width 121 height 4
click at [191, 16] on span at bounding box center [192, 16] width 4 height 4
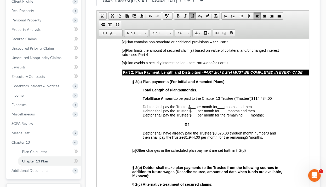
click at [271, 117] on p "Total Base Amount to be paid to the Chapter 13 Trustee (“Trustee”) $114,484.00 …" at bounding box center [212, 106] width 141 height 21
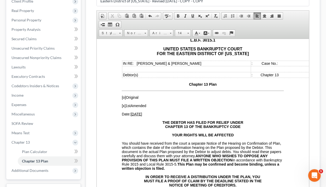
scroll to position [21, 0]
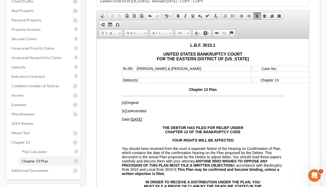
click at [280, 69] on td ": Case No.:" at bounding box center [314, 68] width 128 height 5
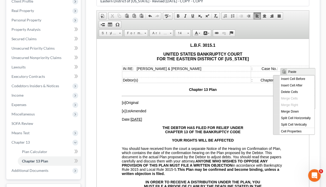
scroll to position [0, 0]
click at [292, 73] on span "Paste" at bounding box center [300, 71] width 28 height 7
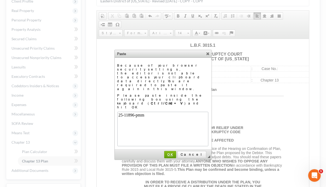
click at [176, 151] on link "OK" at bounding box center [170, 154] width 12 height 7
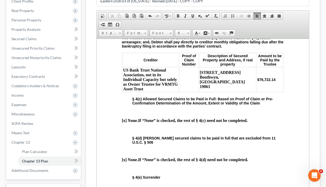
scroll to position [710, 0]
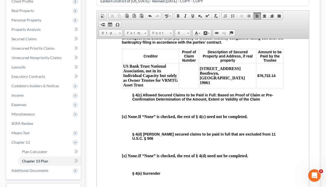
click at [193, 88] on td at bounding box center [188, 75] width 19 height 25
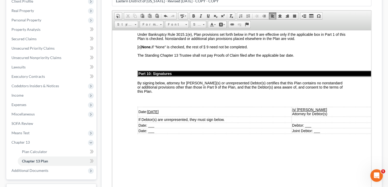
scroll to position [1489, 0]
drag, startPoint x: 156, startPoint y: 107, endPoint x: 150, endPoint y: 107, distance: 5.8
click at [150, 109] on u "05/12/2025" at bounding box center [152, 111] width 11 height 4
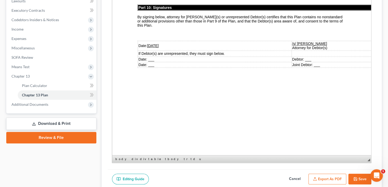
scroll to position [144, 0]
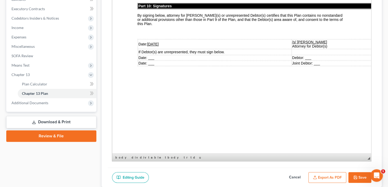
click at [328, 178] on button "Save" at bounding box center [359, 177] width 23 height 11
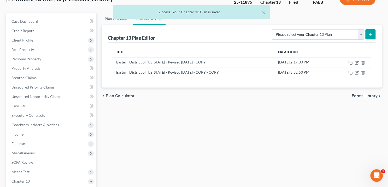
scroll to position [35, 0]
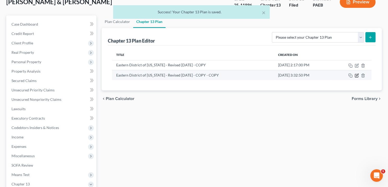
click at [328, 74] on icon "button" at bounding box center [357, 75] width 4 height 4
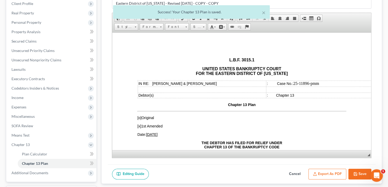
scroll to position [118, 0]
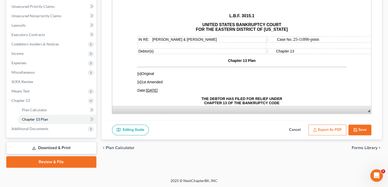
click at [328, 129] on button "Export as PDF" at bounding box center [327, 130] width 38 height 11
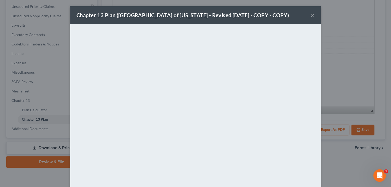
click at [311, 16] on button "×" at bounding box center [313, 15] width 4 height 6
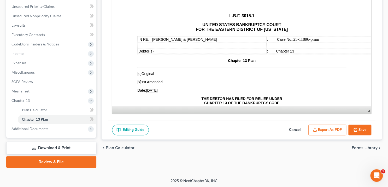
click at [296, 128] on button "Cancel" at bounding box center [294, 130] width 23 height 11
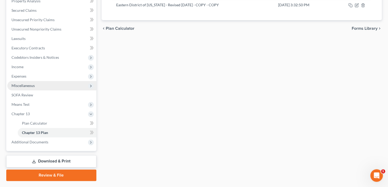
scroll to position [97, 0]
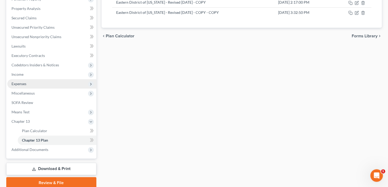
click at [29, 82] on span "Expenses" at bounding box center [51, 83] width 89 height 9
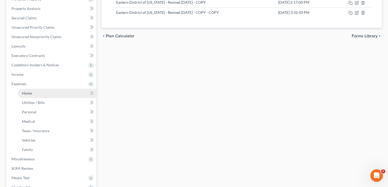
click at [37, 94] on link "Home" at bounding box center [57, 92] width 79 height 9
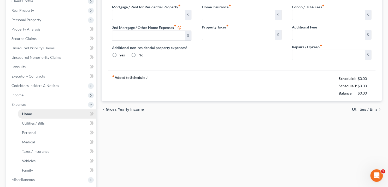
type input "1,683.56"
type input "0.00"
radio input "true"
type input "0.00"
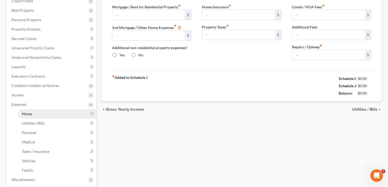
type input "0.00"
type input "250.00"
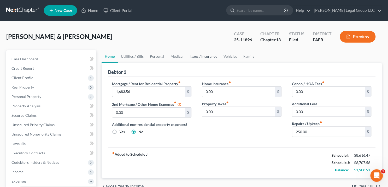
click at [212, 57] on link "Taxes / Insurance" at bounding box center [204, 56] width 34 height 13
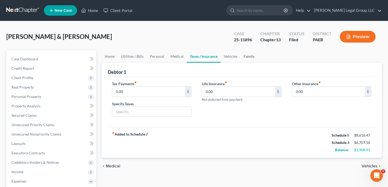
click at [249, 55] on link "Family" at bounding box center [248, 56] width 17 height 13
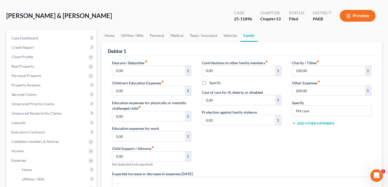
scroll to position [21, 0]
click at [131, 33] on link "Utilities / Bills" at bounding box center [132, 35] width 29 height 13
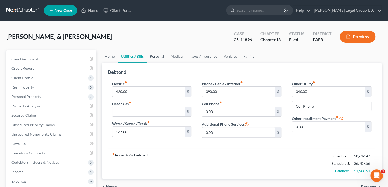
click at [157, 56] on link "Personal" at bounding box center [157, 56] width 21 height 13
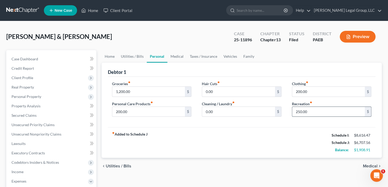
click at [299, 111] on input "250.00" at bounding box center [328, 112] width 73 height 10
click at [312, 110] on input "250.00" at bounding box center [328, 112] width 73 height 10
type input "2"
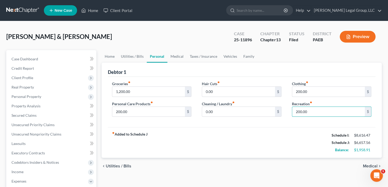
type input "200.00"
click at [300, 123] on div "Groceries fiber_manual_record 1,200.00 $ Personal Care Products fiber_manual_re…" at bounding box center [242, 102] width 268 height 51
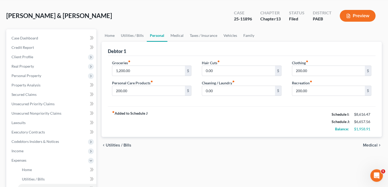
scroll to position [19, 0]
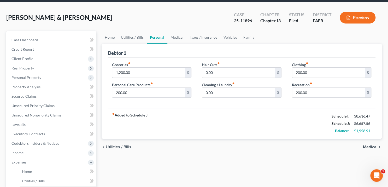
click at [328, 18] on button "Preview" at bounding box center [358, 18] width 36 height 12
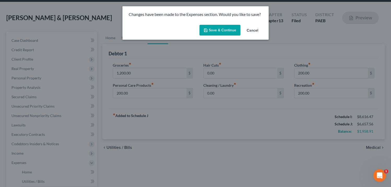
click at [219, 31] on button "Save & Continue" at bounding box center [219, 30] width 41 height 11
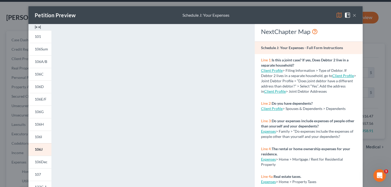
click at [328, 15] on button "×" at bounding box center [355, 15] width 4 height 6
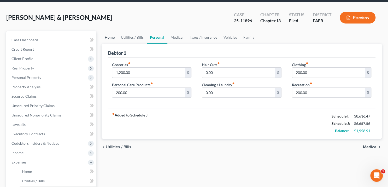
click at [108, 39] on link "Home" at bounding box center [110, 37] width 16 height 13
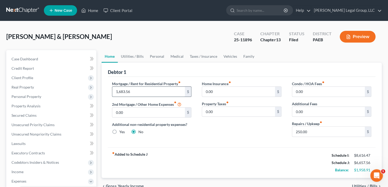
click at [141, 90] on input "1,683.56" at bounding box center [148, 92] width 73 height 10
type input "1,843.72"
click at [259, 146] on div "Mortgage / Rent for Residential Property fiber_manual_record 1,843.72 $ 2nd Mor…" at bounding box center [242, 112] width 268 height 70
click at [300, 131] on input "250.00" at bounding box center [328, 132] width 73 height 10
click at [300, 129] on input "250.00" at bounding box center [328, 132] width 73 height 10
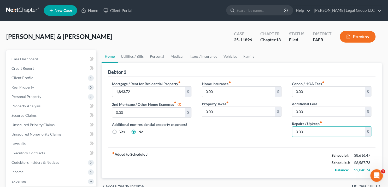
click at [279, 137] on div "Home Insurance fiber_manual_record 0.00 $ Property Taxes fiber_manual_record 0.…" at bounding box center [242, 111] width 90 height 60
click at [304, 130] on input "0.00" at bounding box center [328, 132] width 73 height 10
type input "175.00"
click at [129, 56] on link "Utilities / Bills" at bounding box center [132, 56] width 29 height 13
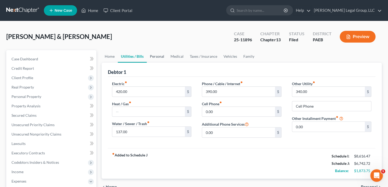
click at [155, 56] on link "Personal" at bounding box center [157, 56] width 21 height 13
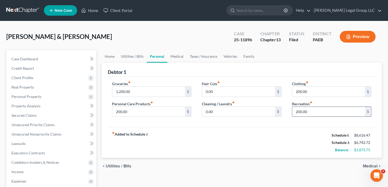
click at [300, 113] on input "200.00" at bounding box center [328, 112] width 73 height 10
type input "150.00"
click at [300, 91] on input "200.00" at bounding box center [328, 92] width 73 height 10
click at [267, 127] on div "fiber_manual_record Added to Schedule J Schedule I: $8,616.47 Schedule J: $6,64…" at bounding box center [242, 142] width 268 height 31
click at [302, 92] on input "150.00" at bounding box center [328, 92] width 73 height 10
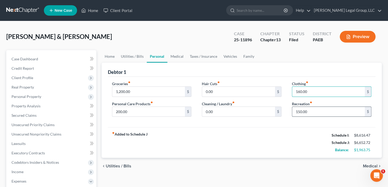
type input "160.00"
click at [300, 110] on input "150.00" at bounding box center [328, 112] width 73 height 10
type input "160.00"
click at [265, 129] on div "fiber_manual_record Added to Schedule J Schedule I: $8,616.47 Schedule J: $6,66…" at bounding box center [242, 142] width 268 height 31
click at [328, 39] on button "Preview" at bounding box center [358, 37] width 36 height 12
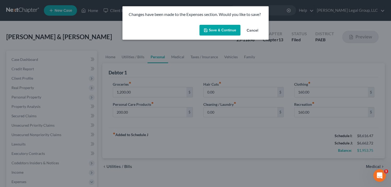
click at [222, 31] on button "Save & Continue" at bounding box center [219, 30] width 41 height 11
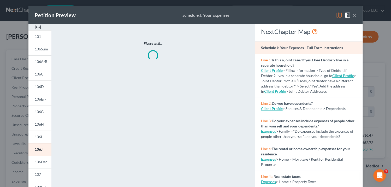
click at [328, 15] on button "×" at bounding box center [355, 15] width 4 height 6
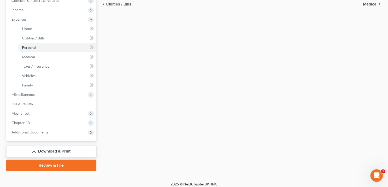
scroll to position [165, 0]
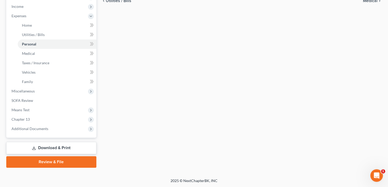
click at [49, 146] on link "Download & Print" at bounding box center [51, 148] width 90 height 12
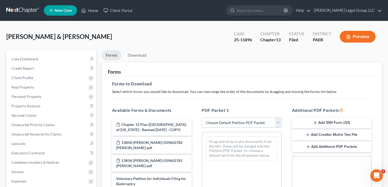
click at [278, 122] on select "Choose Default Petition PDF Packet Complete Bankruptcy Petition (all forms and …" at bounding box center [242, 122] width 80 height 10
select select "2"
click at [202, 117] on select "Choose Default Petition PDF Packet Complete Bankruptcy Petition (all forms and …" at bounding box center [242, 122] width 80 height 10
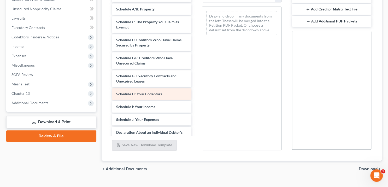
scroll to position [42, 0]
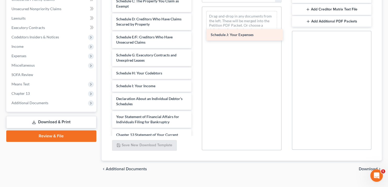
drag, startPoint x: 138, startPoint y: 98, endPoint x: 232, endPoint y: 34, distance: 113.8
click at [196, 34] on div "Schedule J: Your Expenses Voluntary Petition for Individuals Filing for Bankrup…" at bounding box center [152, 77] width 88 height 250
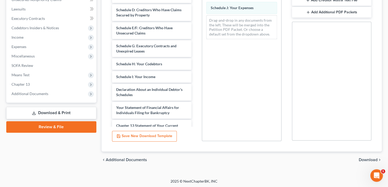
scroll to position [135, 0]
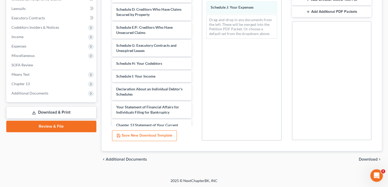
click at [328, 160] on span "Download" at bounding box center [368, 159] width 19 height 4
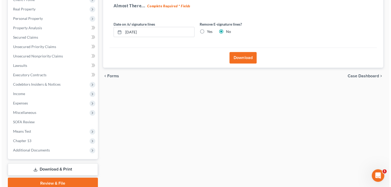
scroll to position [58, 0]
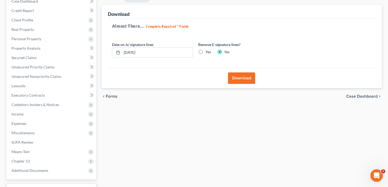
click at [239, 75] on button "Download" at bounding box center [241, 77] width 27 height 11
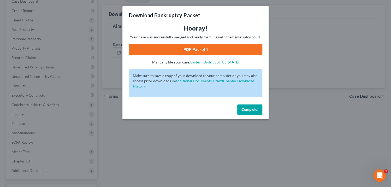
click at [217, 48] on link "PDF Packet 1" at bounding box center [196, 49] width 134 height 11
